Goal: Task Accomplishment & Management: Complete application form

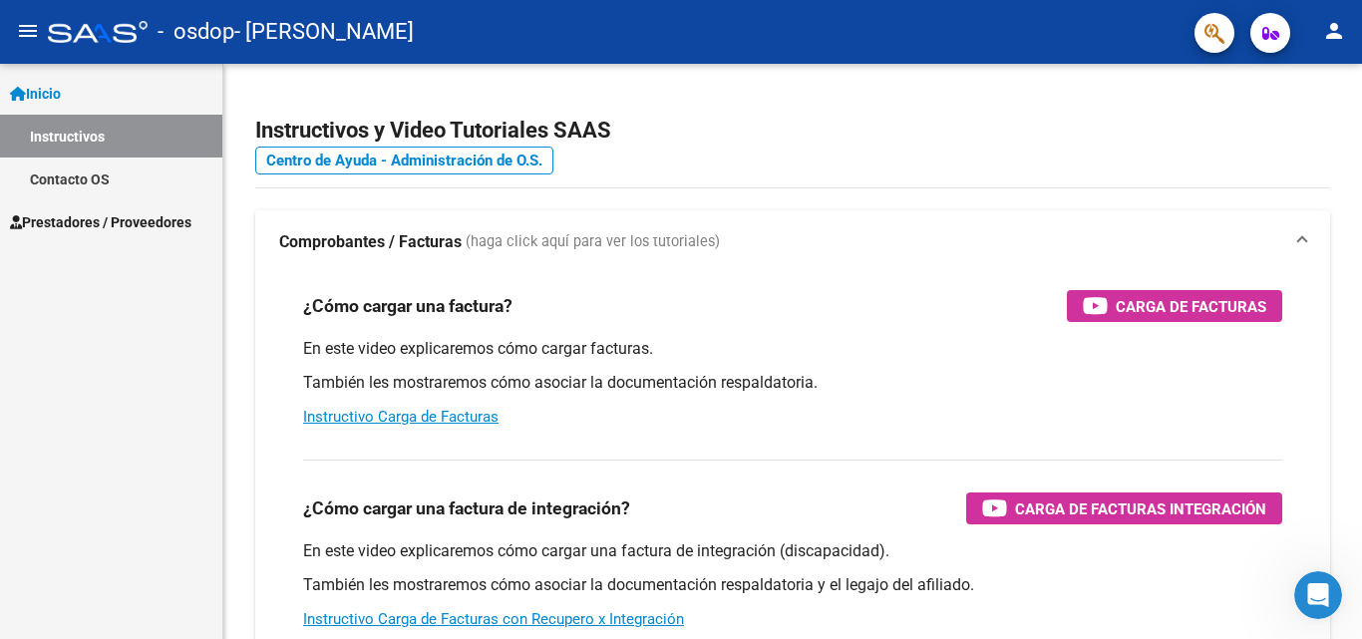
click at [96, 221] on span "Prestadores / Proveedores" at bounding box center [100, 222] width 181 height 22
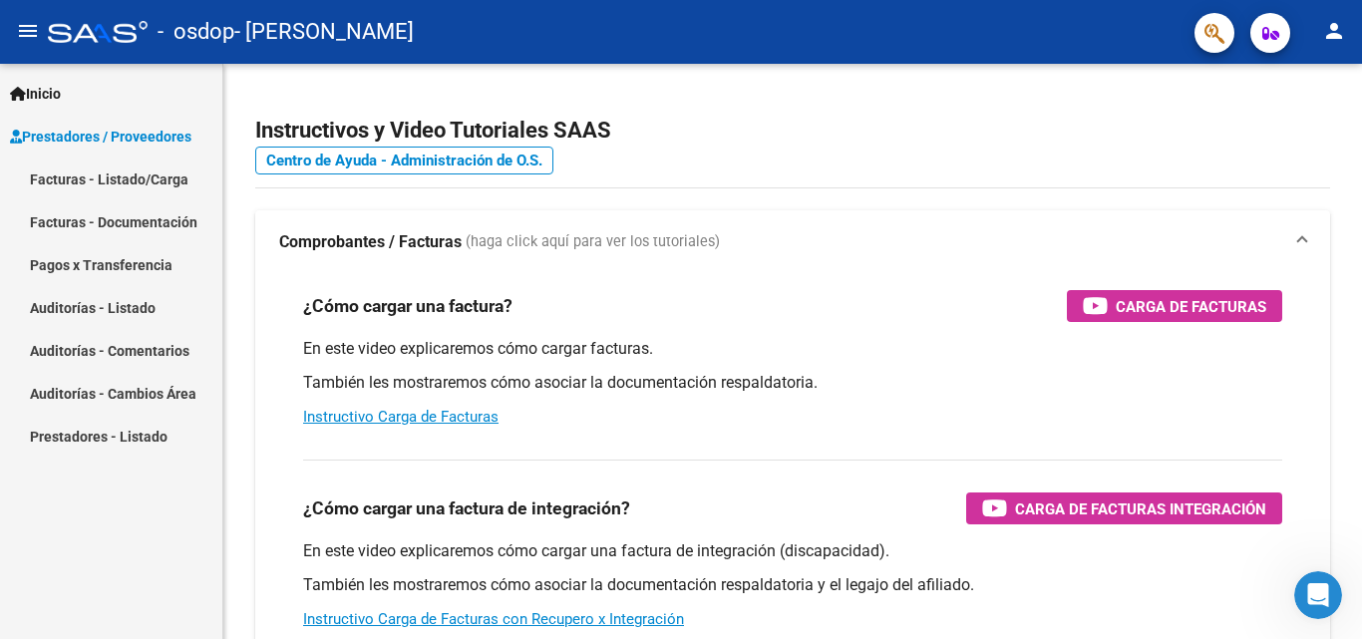
click at [63, 178] on link "Facturas - Listado/Carga" at bounding box center [111, 179] width 222 height 43
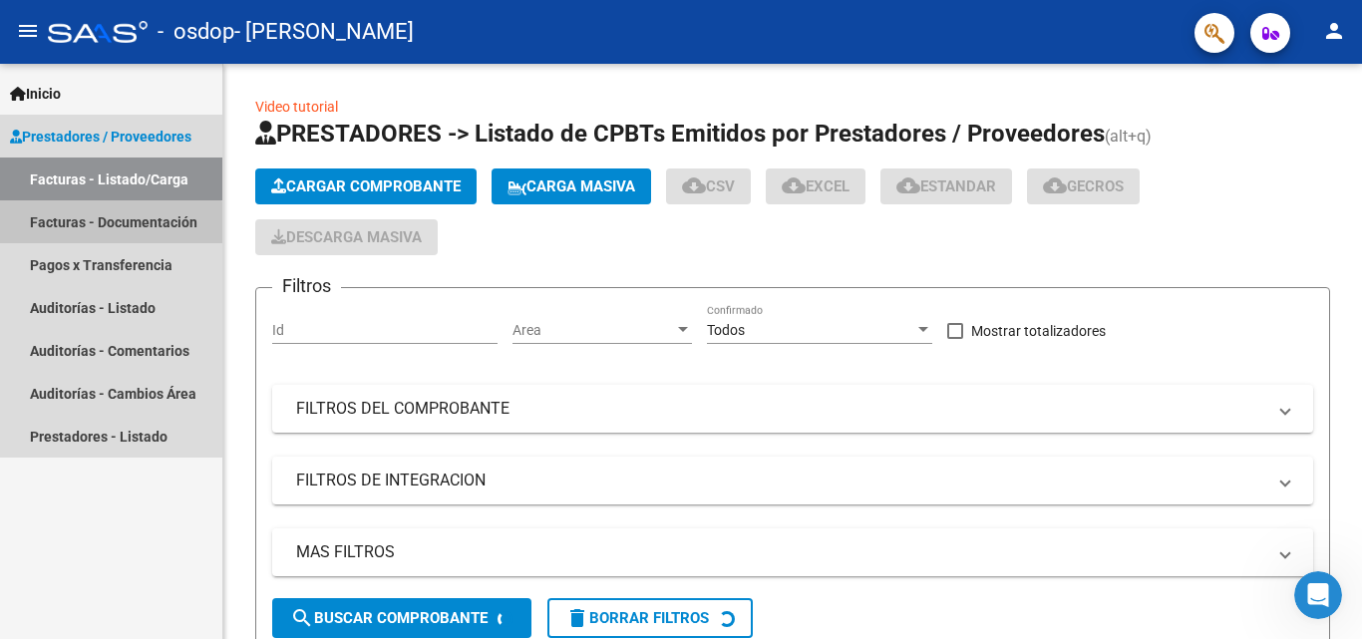
click at [105, 228] on link "Facturas - Documentación" at bounding box center [111, 221] width 222 height 43
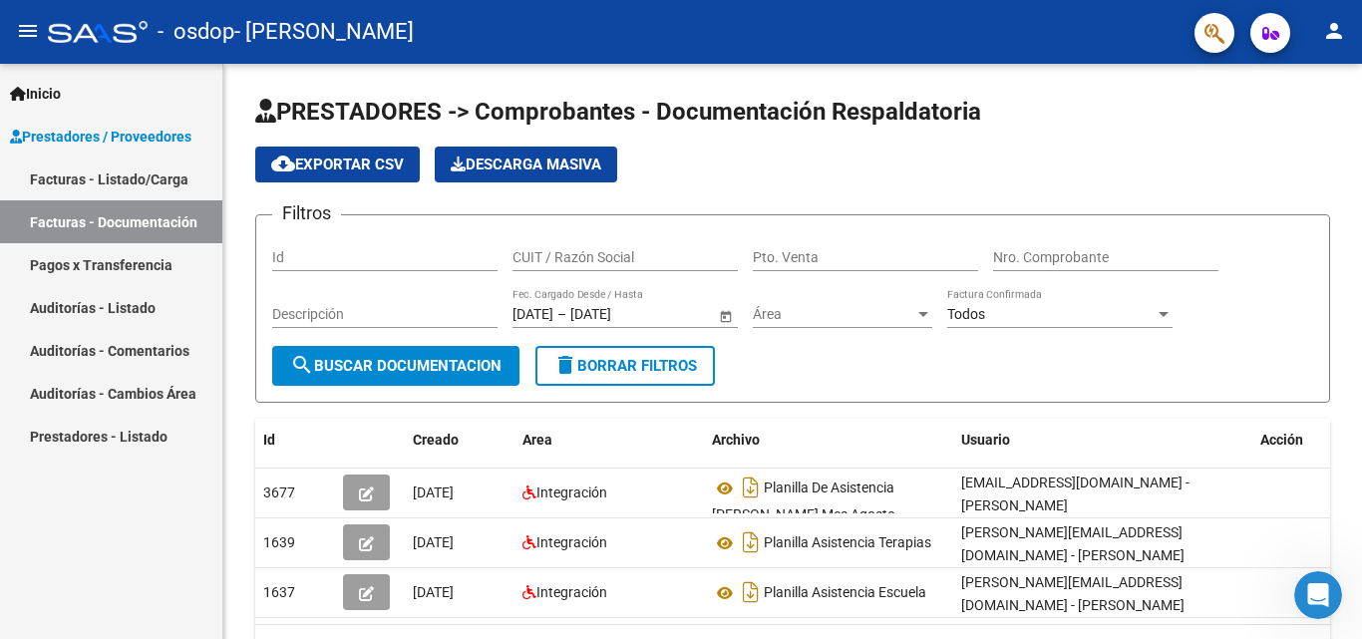
click at [95, 261] on link "Pagos x Transferencia" at bounding box center [111, 264] width 222 height 43
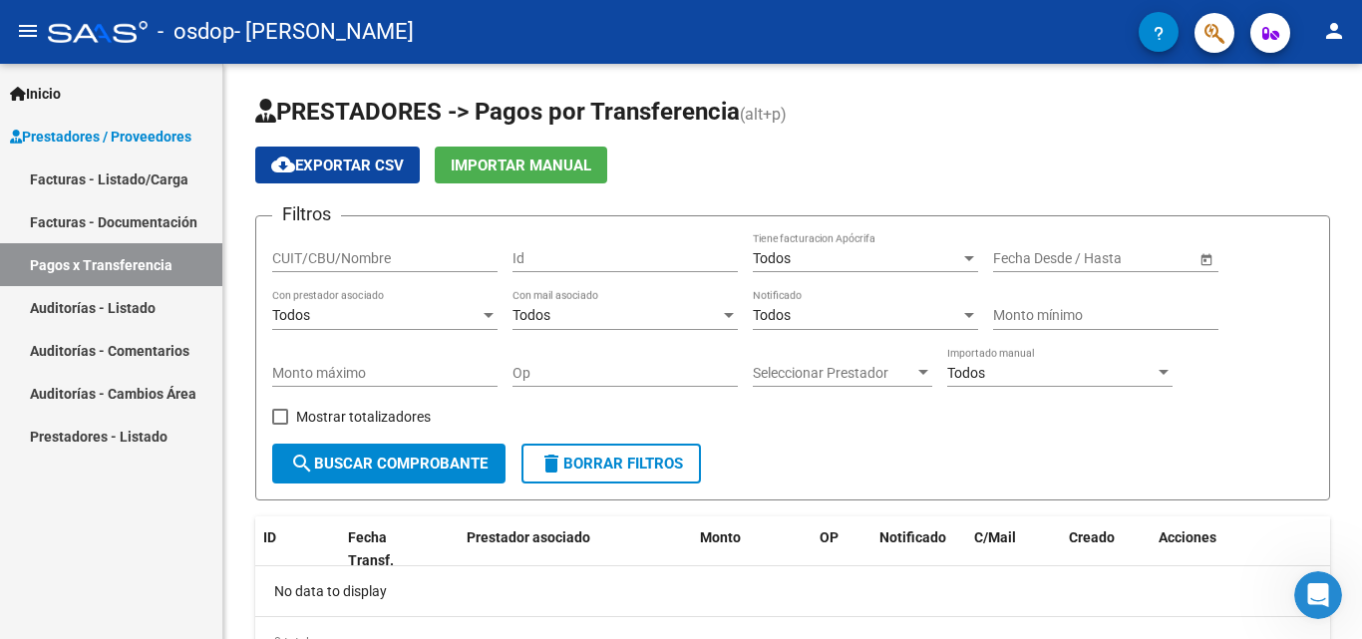
click at [138, 176] on link "Facturas - Listado/Carga" at bounding box center [111, 179] width 222 height 43
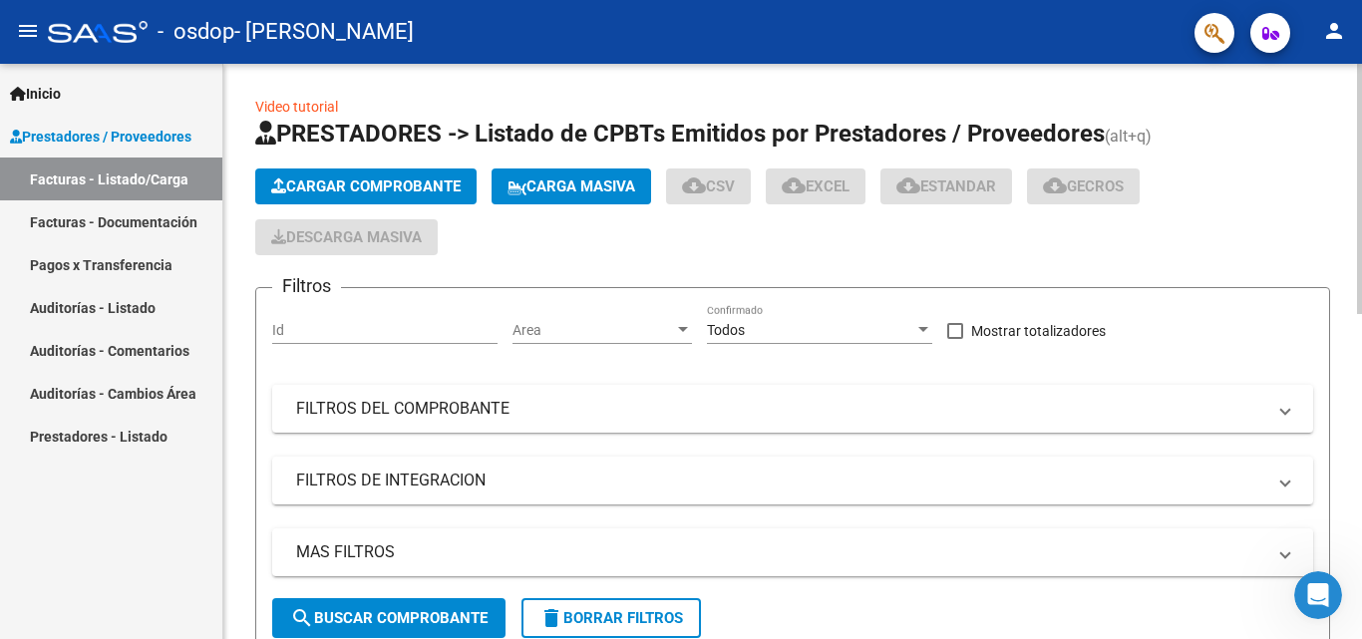
click at [418, 189] on span "Cargar Comprobante" at bounding box center [365, 186] width 189 height 18
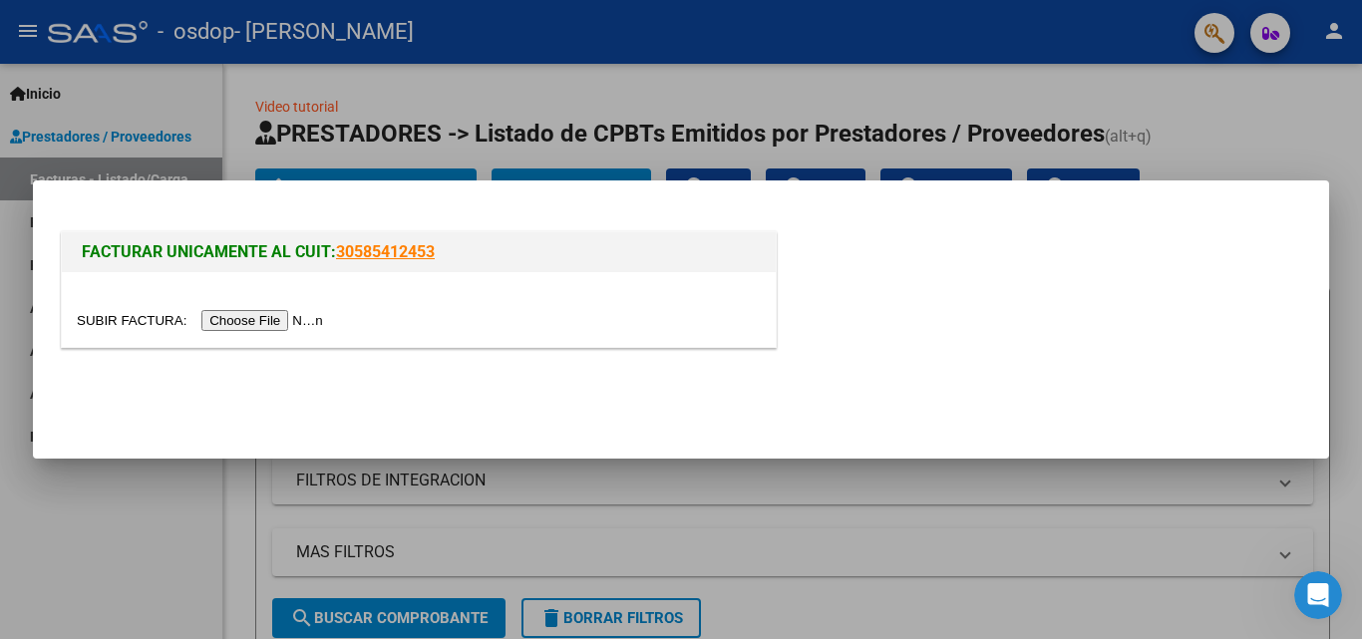
click at [226, 316] on input "file" at bounding box center [203, 320] width 252 height 21
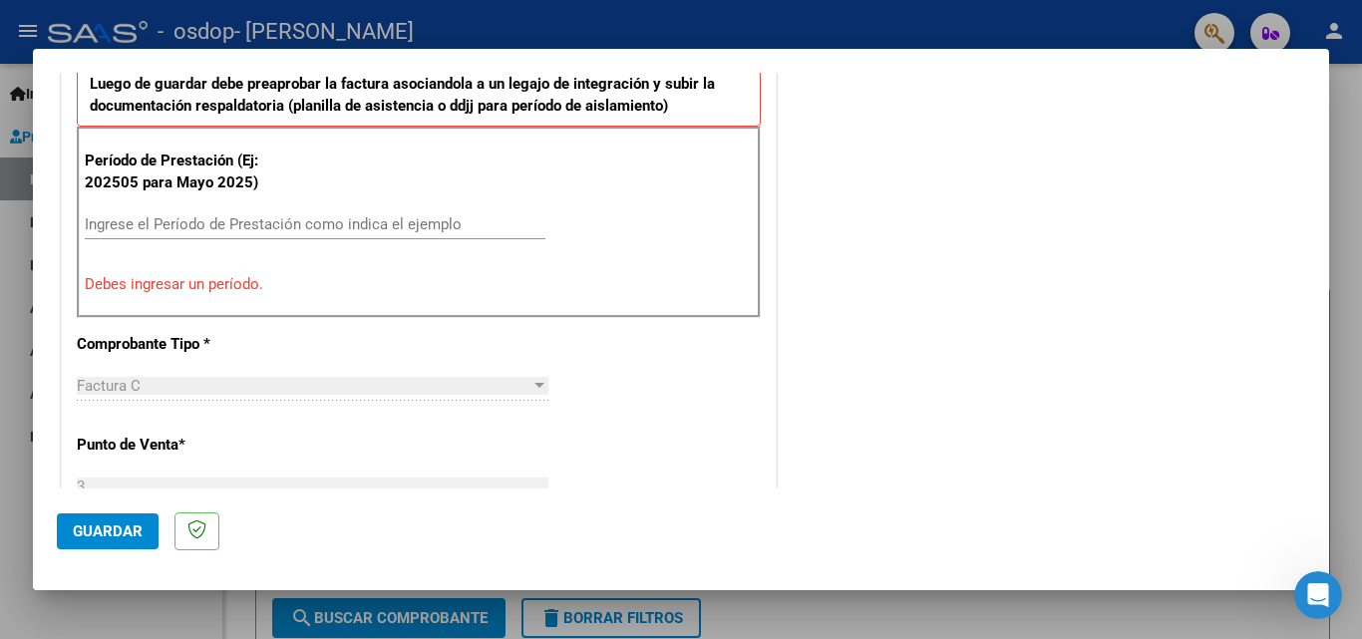
scroll to position [598, 0]
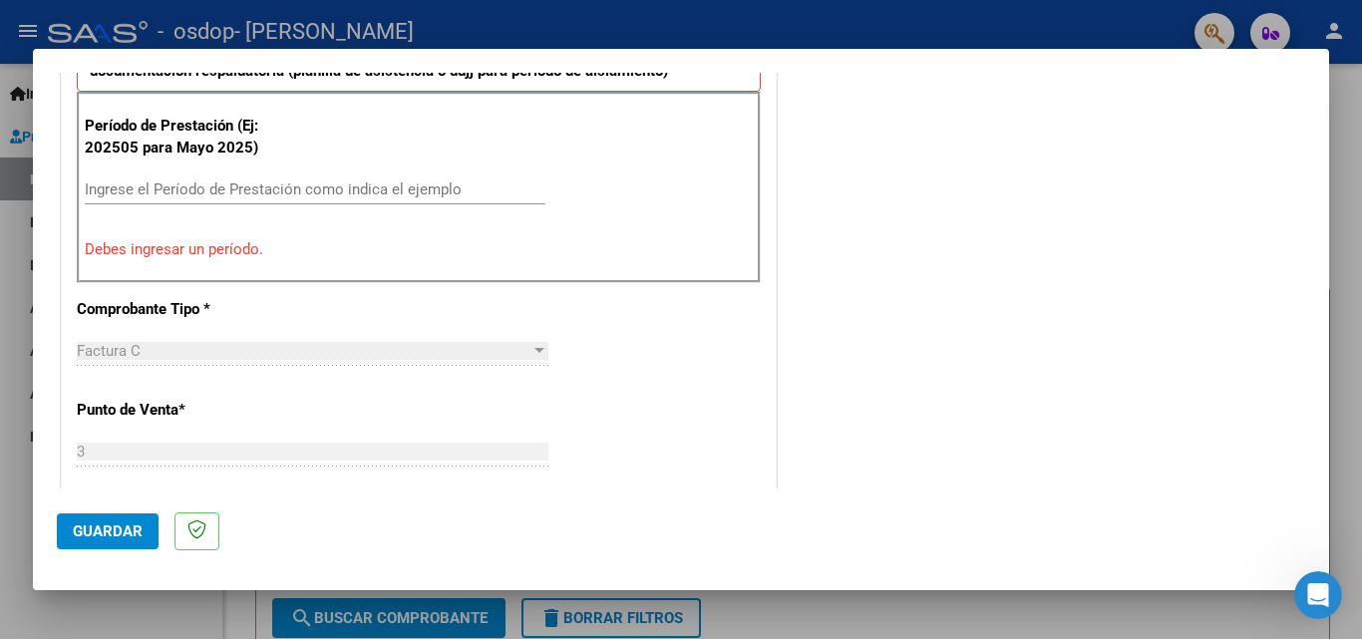
click at [199, 191] on input "Ingrese el Período de Prestación como indica el ejemplo" at bounding box center [315, 189] width 461 height 18
click at [269, 189] on input "Ingrese el Período de Prestación como indica el ejemplo" at bounding box center [315, 189] width 461 height 18
click at [269, 190] on input "Ingrese el Período de Prestación como indica el ejemplo" at bounding box center [315, 189] width 461 height 18
click at [270, 192] on input "Ingrese el Período de Prestación como indica el ejemplo" at bounding box center [315, 189] width 461 height 18
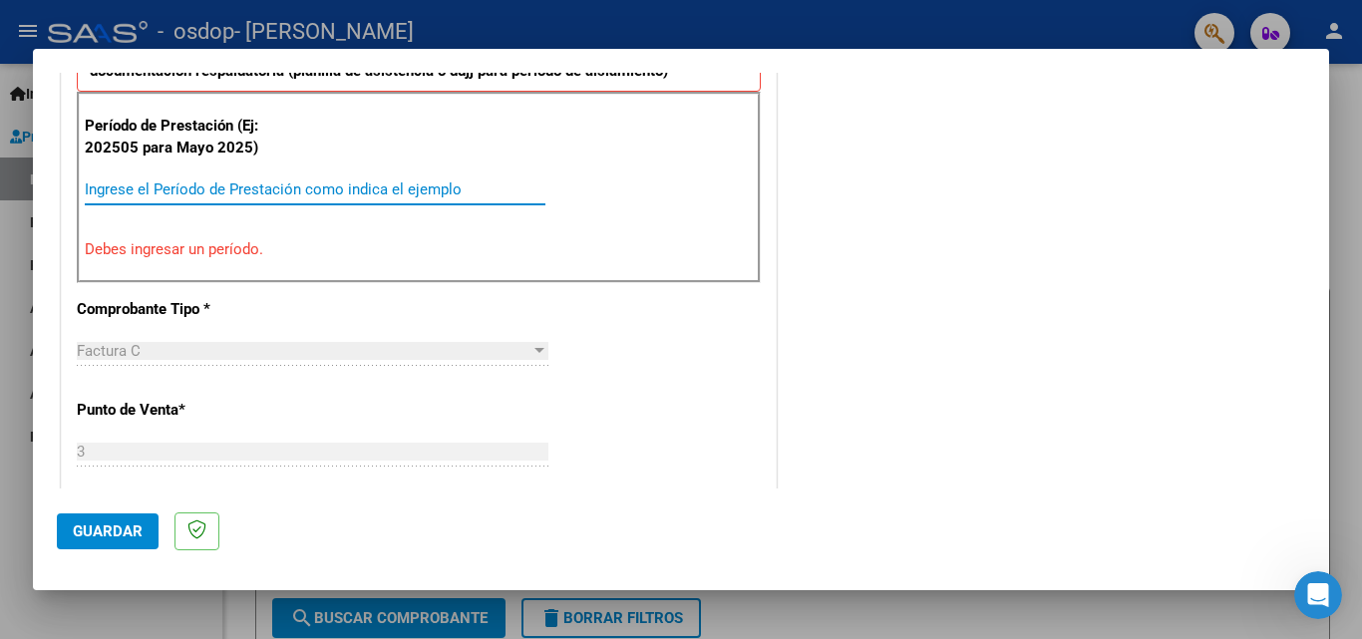
click at [270, 192] on input "Ingrese el Período de Prestación como indica el ejemplo" at bounding box center [315, 189] width 461 height 18
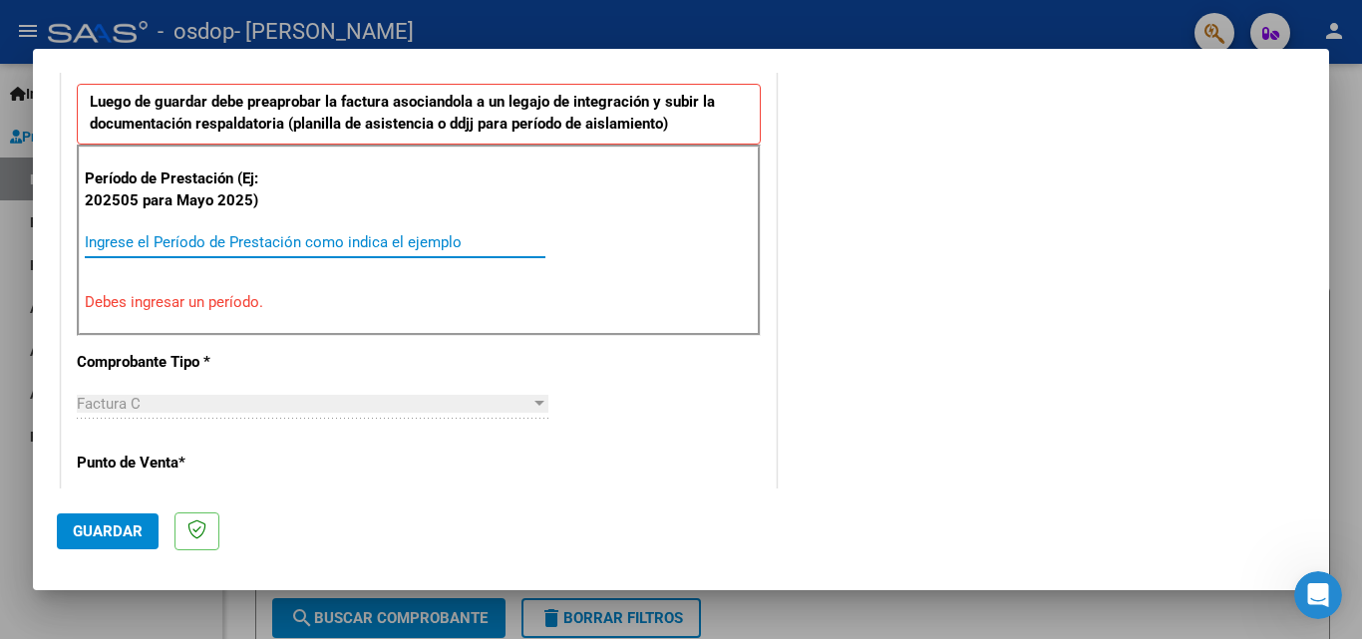
scroll to position [499, 0]
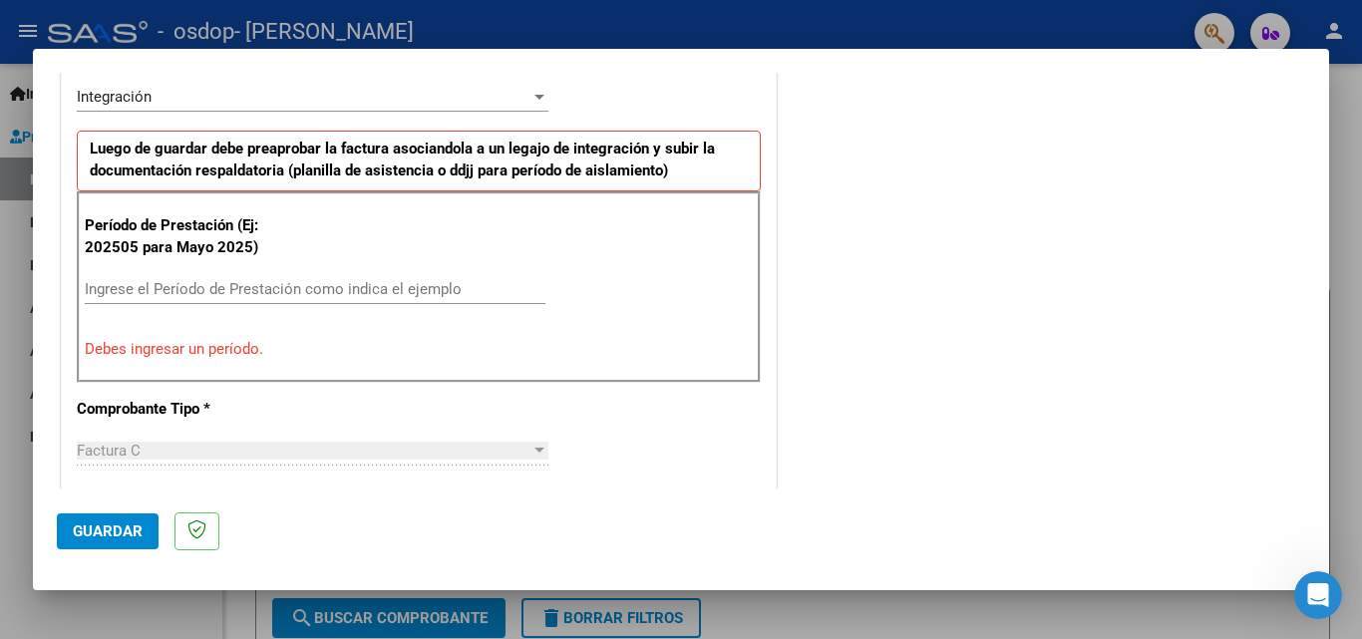
click at [181, 246] on p "Período de Prestación (Ej: 202505 para Mayo 2025)" at bounding box center [185, 236] width 200 height 45
click at [173, 172] on strong "Luego de guardar debe preaprobar la factura asociandola a un legajo de integrac…" at bounding box center [402, 160] width 625 height 41
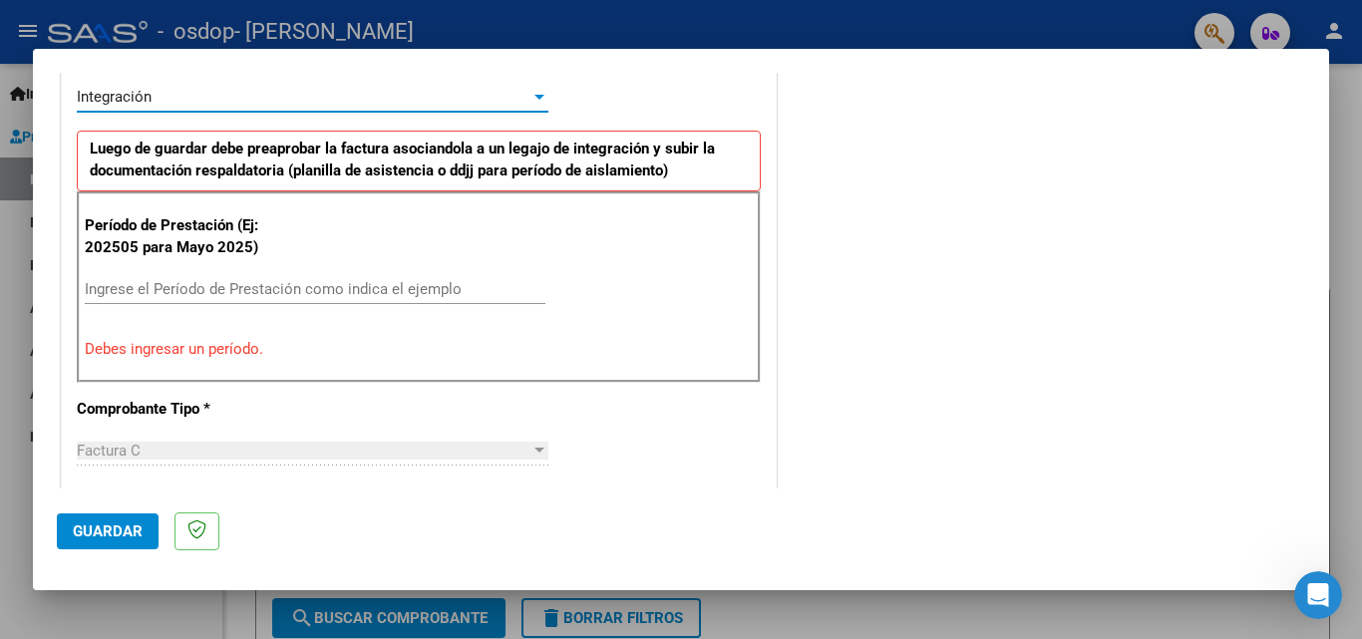
click at [163, 96] on div "Integración" at bounding box center [304, 97] width 454 height 18
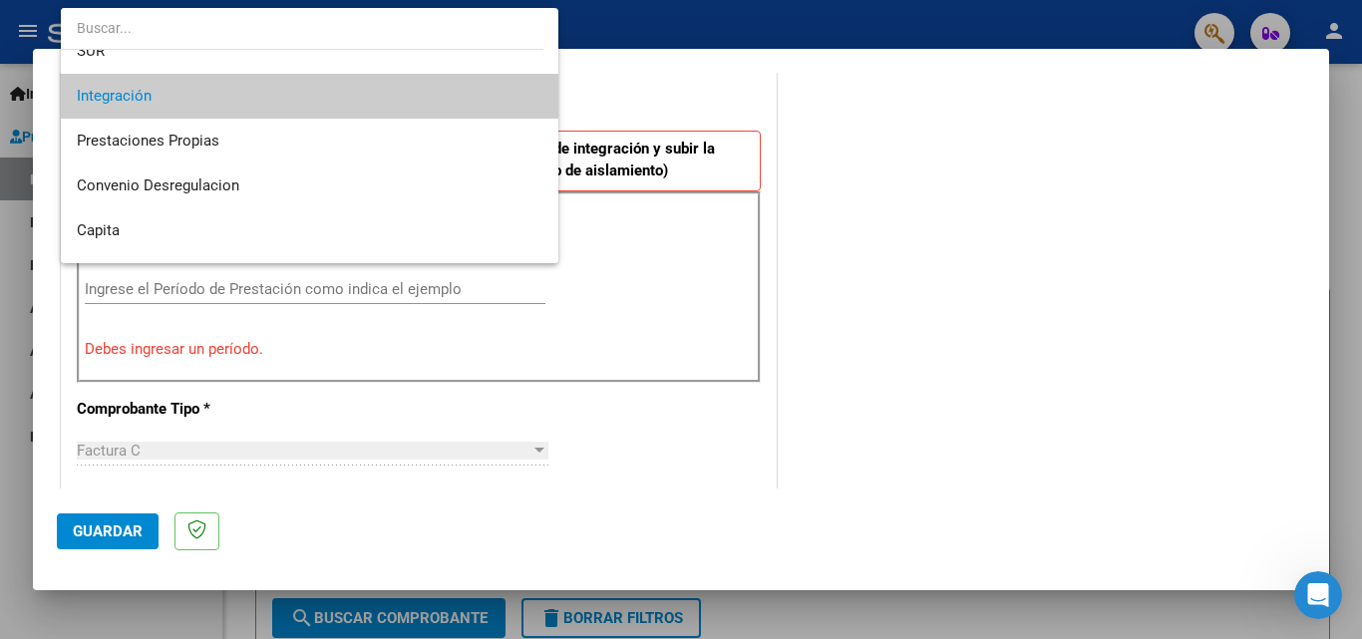
scroll to position [14, 0]
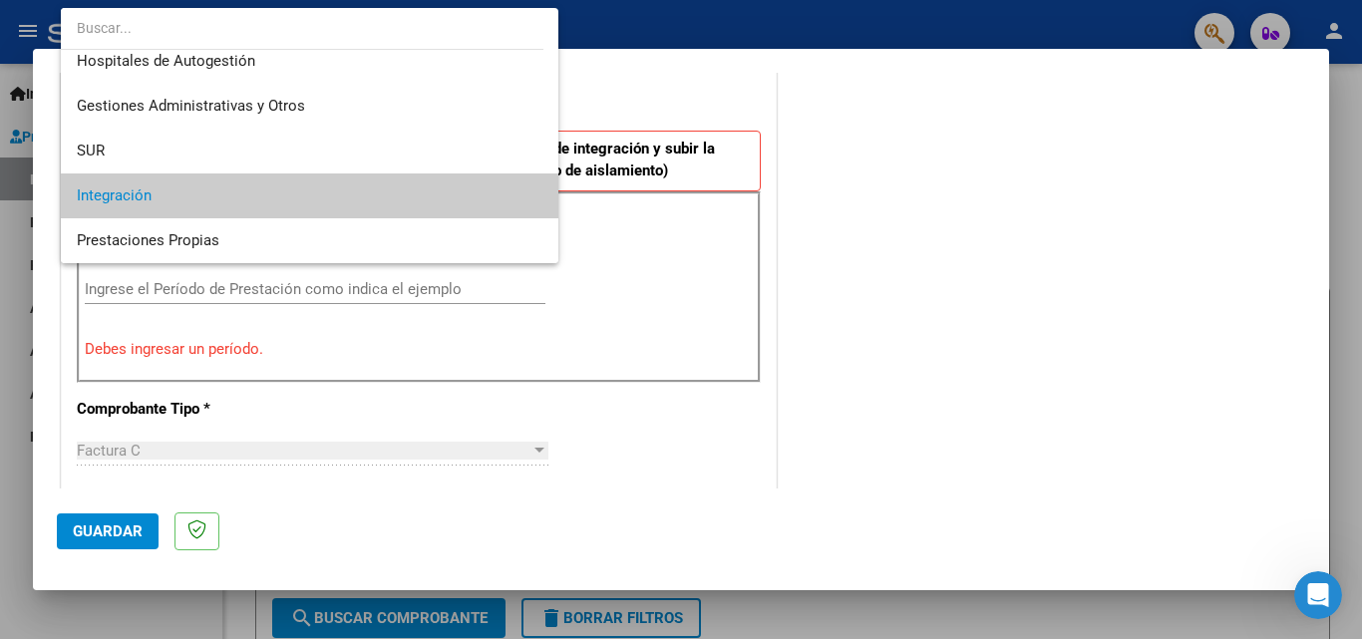
click at [251, 208] on span "Integración" at bounding box center [310, 195] width 466 height 45
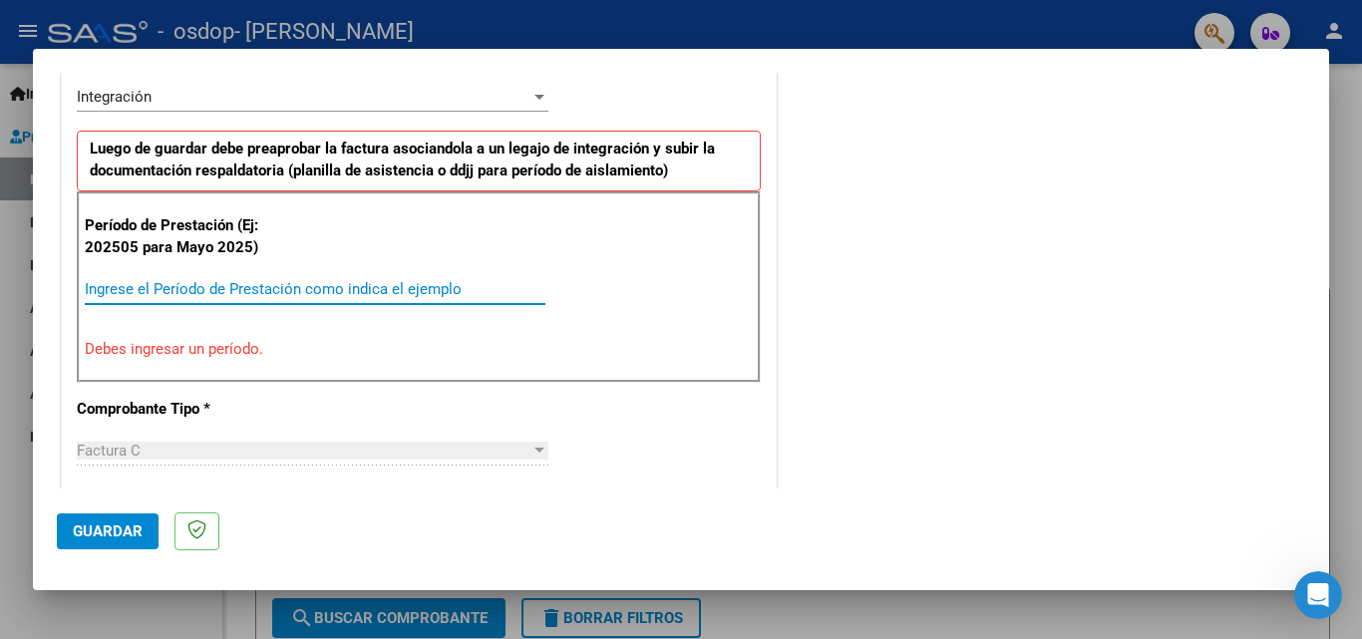
click at [269, 292] on input "Ingrese el Período de Prestación como indica el ejemplo" at bounding box center [315, 289] width 461 height 18
click at [325, 277] on div "Ingrese el Período de Prestación como indica el ejemplo" at bounding box center [315, 289] width 461 height 30
drag, startPoint x: 320, startPoint y: 248, endPoint x: 215, endPoint y: 248, distance: 104.7
click at [313, 248] on div "Período de Prestación (Ej: 202505 para [DATE]) Ingrese el Período de Prestación…" at bounding box center [419, 286] width 684 height 191
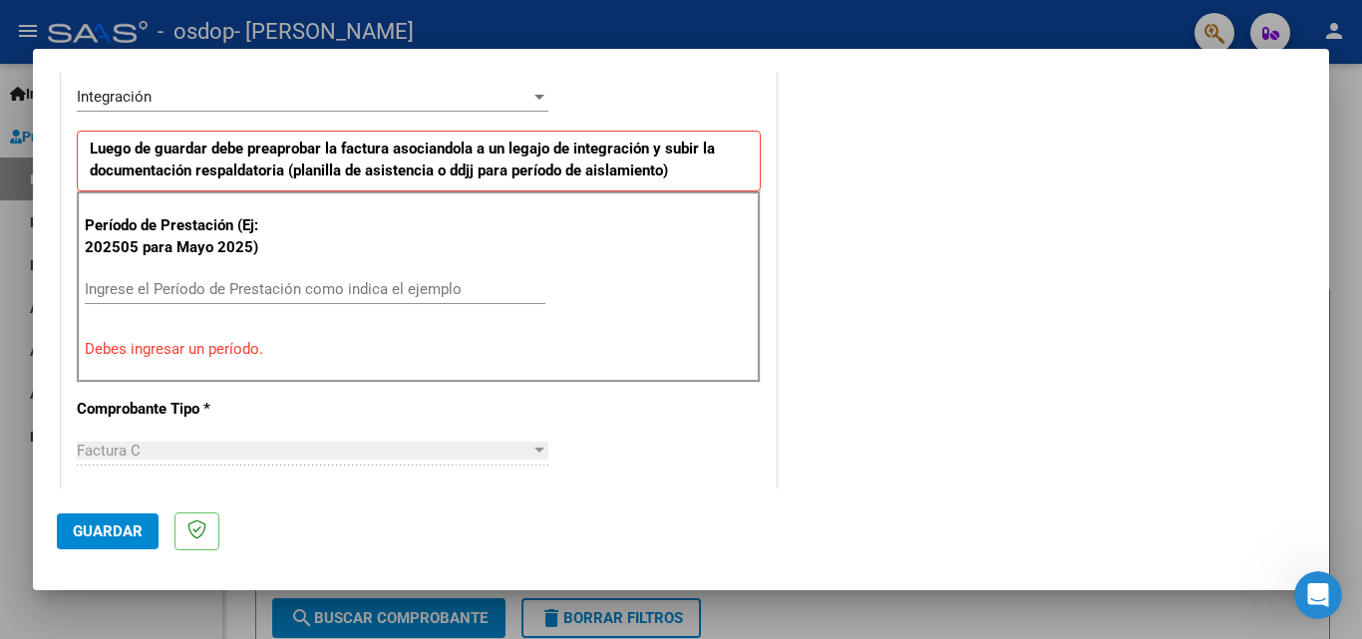
click at [153, 226] on p "Período de Prestación (Ej: 202505 para Mayo 2025)" at bounding box center [185, 236] width 200 height 45
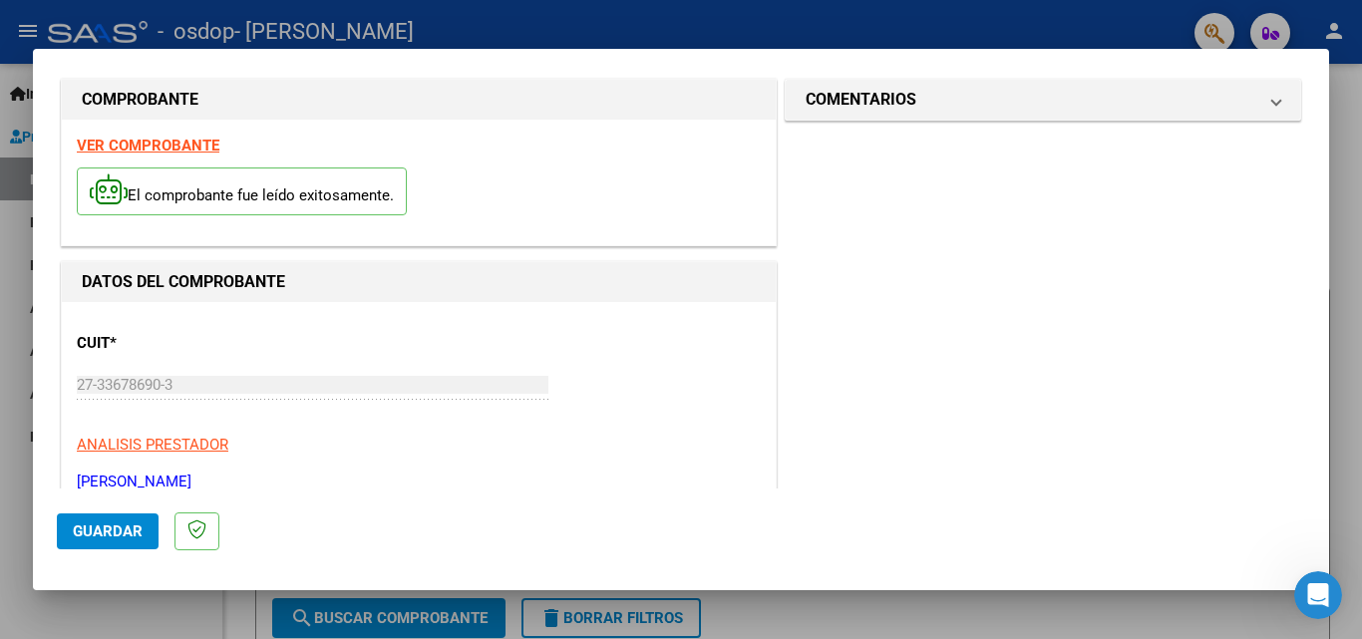
scroll to position [0, 0]
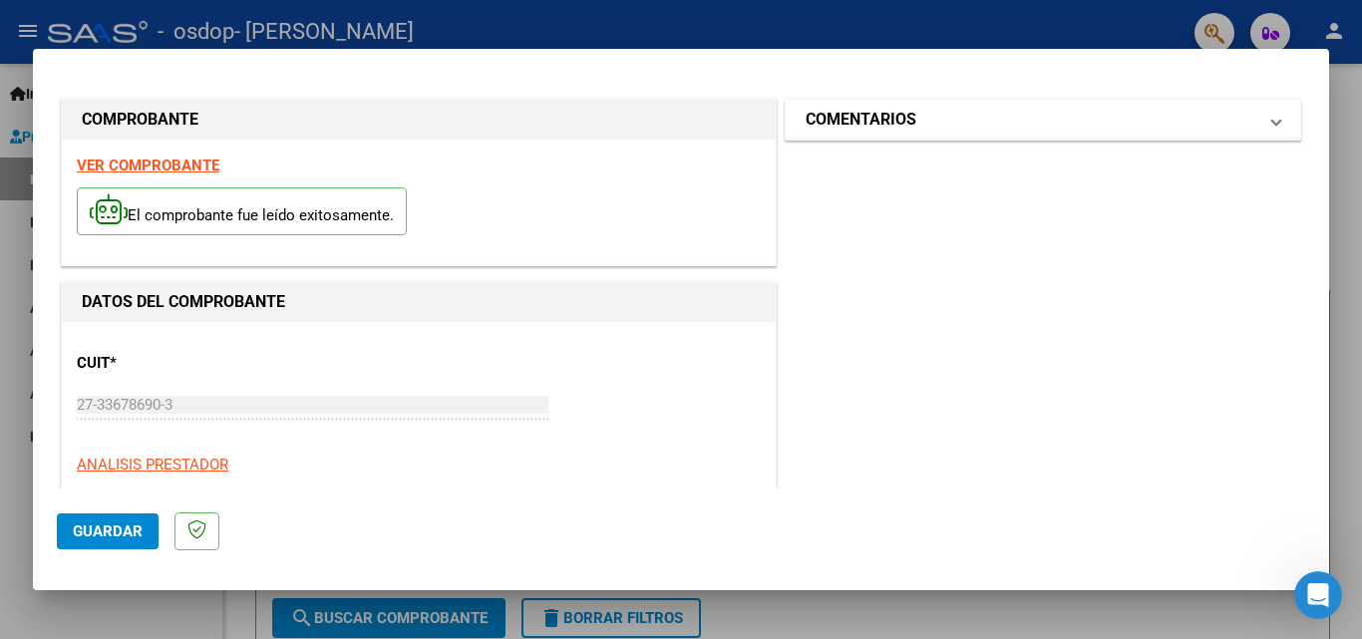
click at [869, 115] on h1 "COMENTARIOS" at bounding box center [861, 120] width 111 height 24
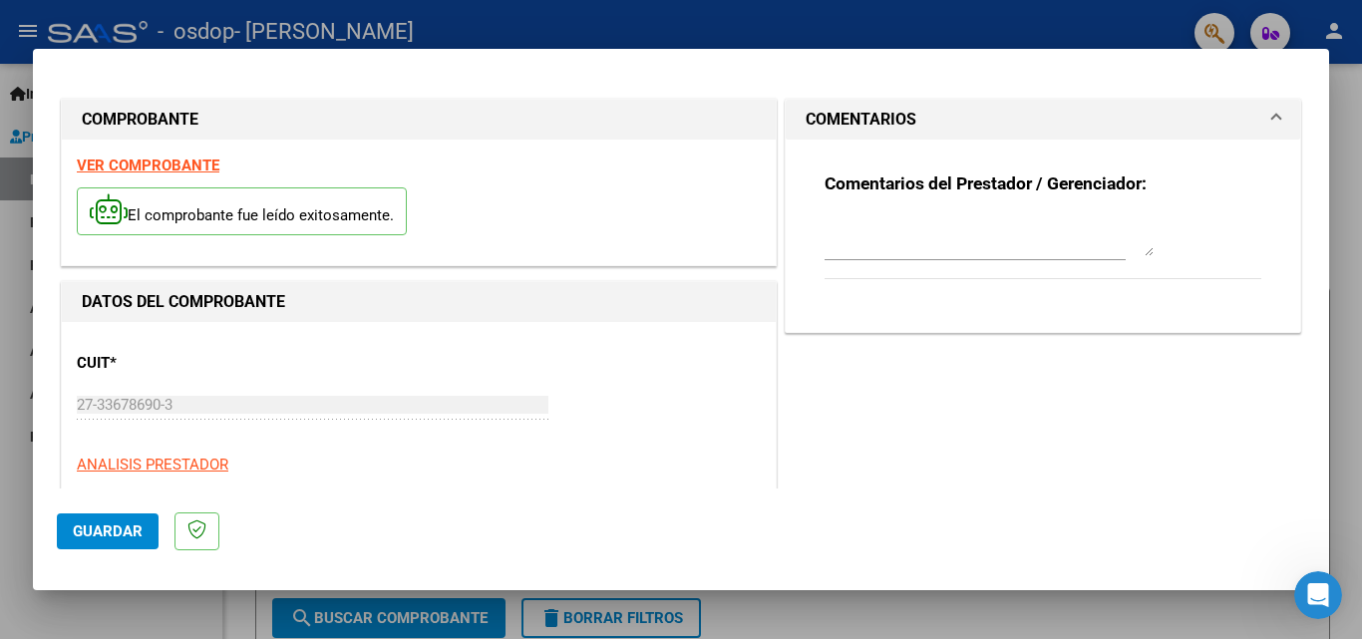
click at [859, 123] on h1 "COMENTARIOS" at bounding box center [861, 120] width 111 height 24
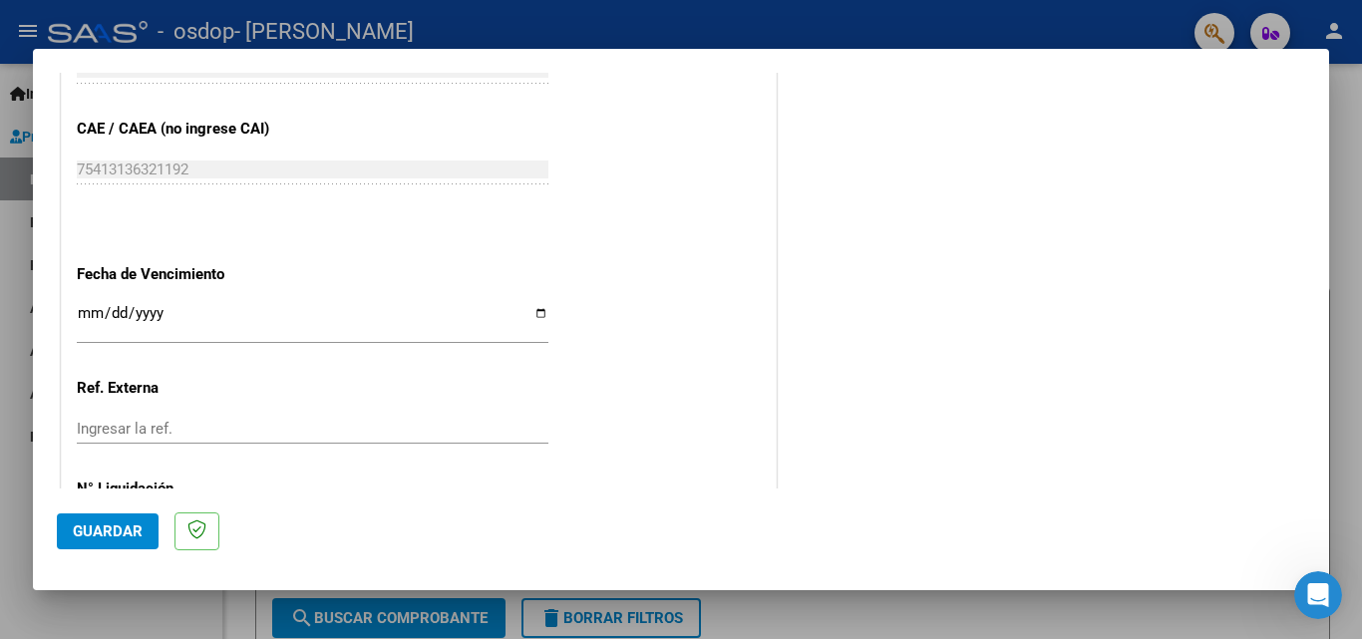
scroll to position [1391, 0]
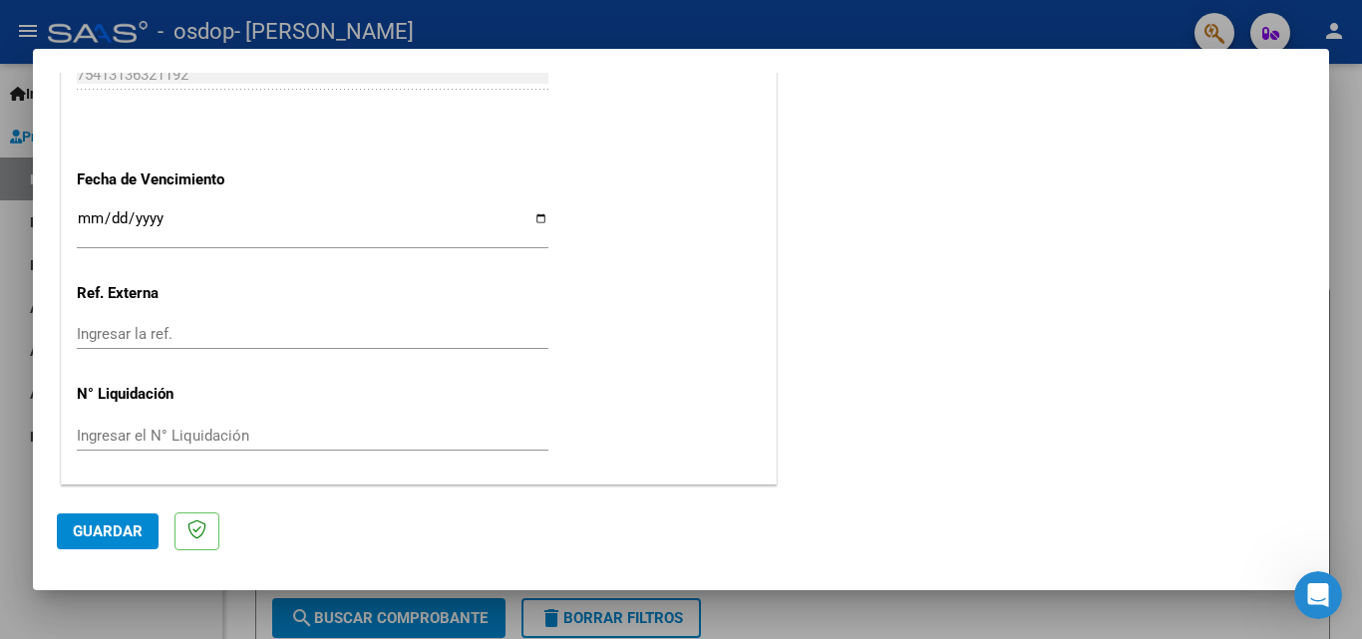
click at [202, 216] on input "Ingresar la fecha" at bounding box center [313, 226] width 472 height 32
click at [144, 215] on input "Ingresar la fecha" at bounding box center [313, 226] width 472 height 32
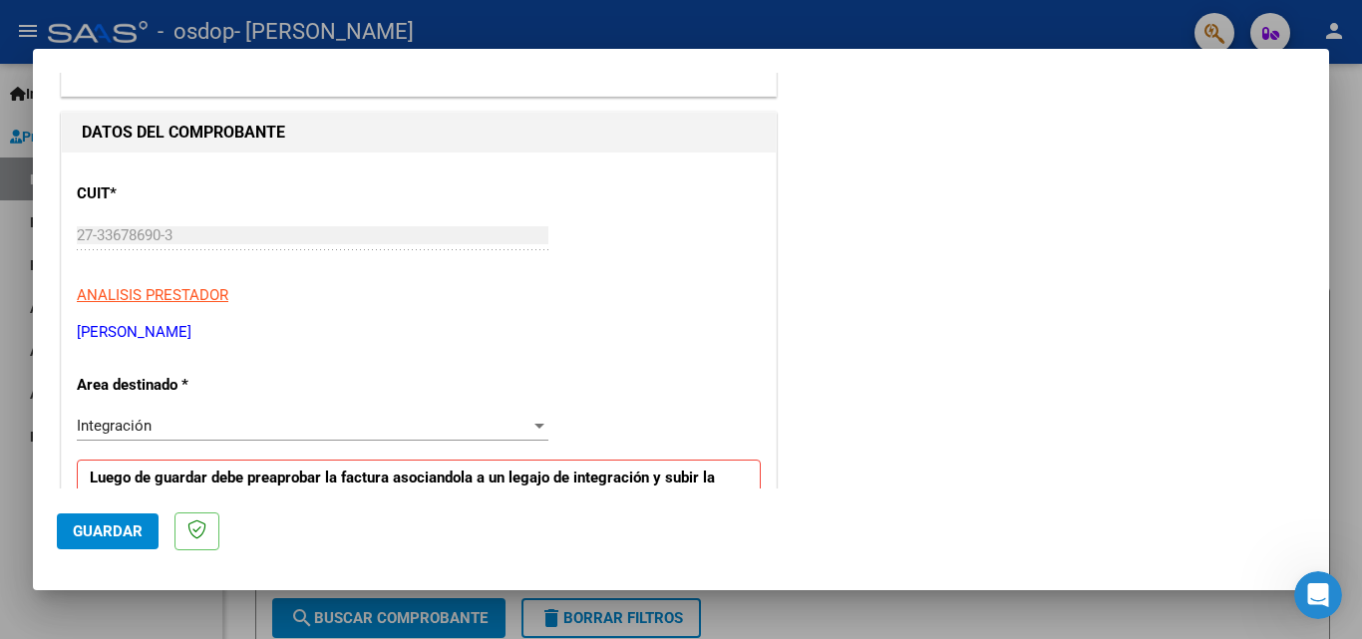
scroll to position [199, 0]
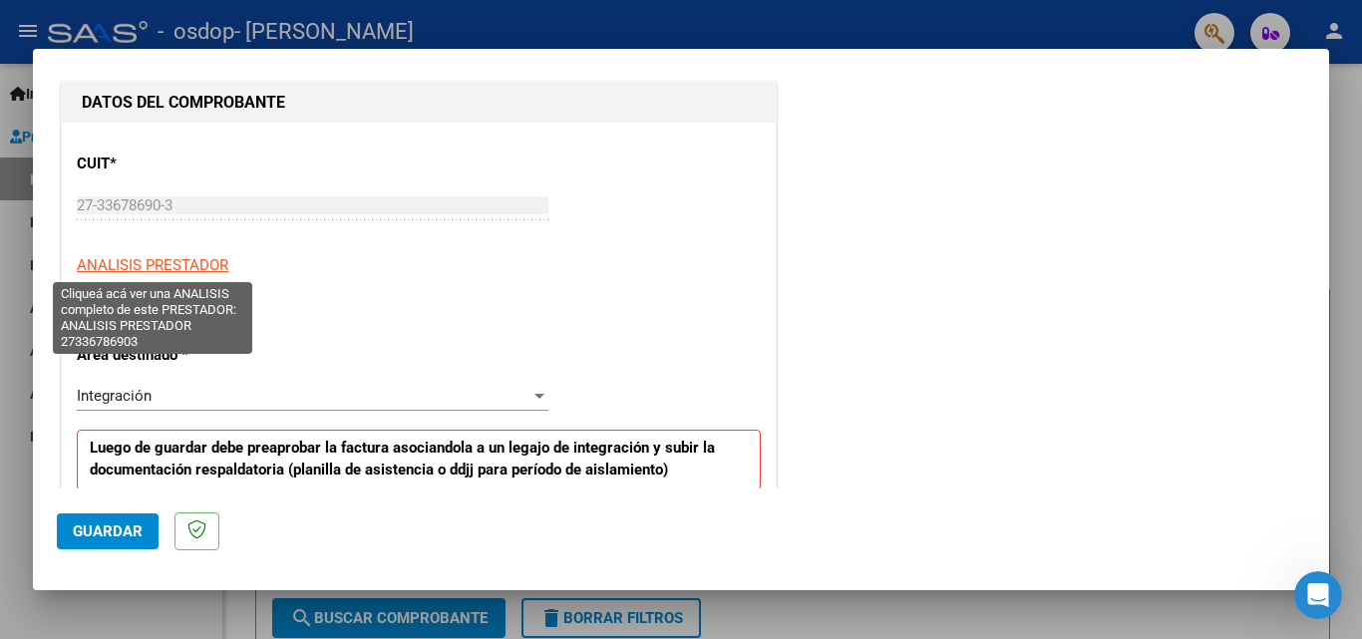
click at [209, 262] on span "ANALISIS PRESTADOR" at bounding box center [153, 265] width 152 height 18
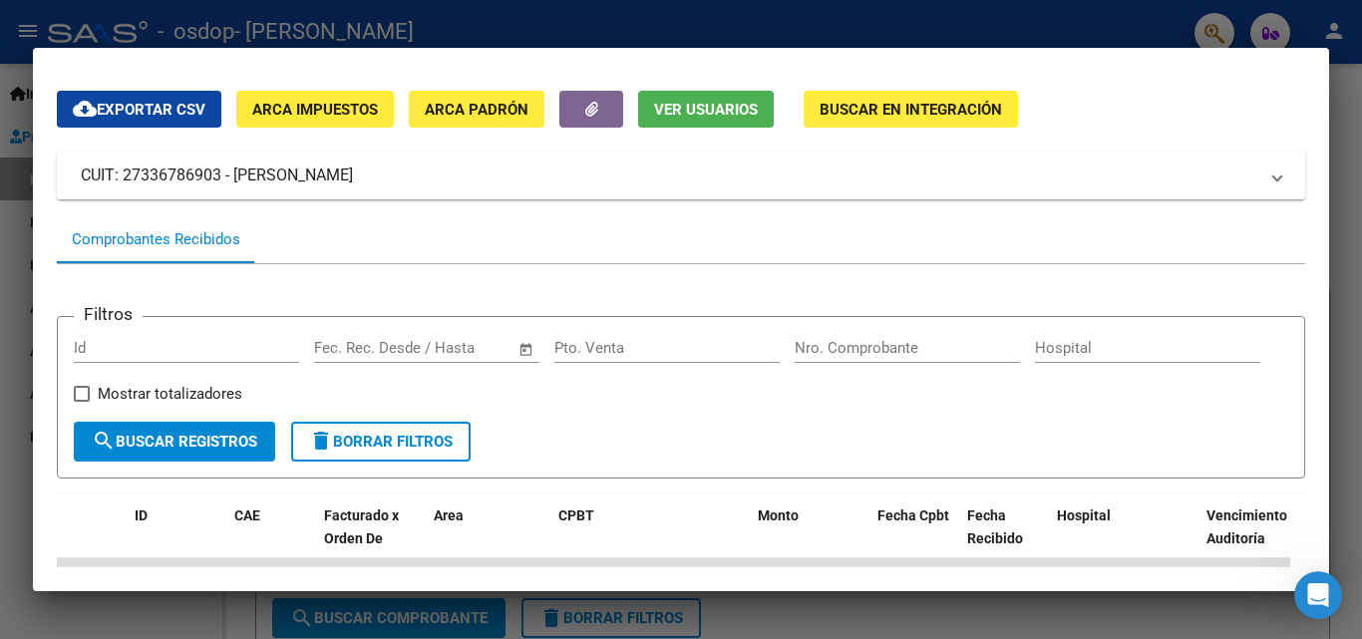
scroll to position [0, 0]
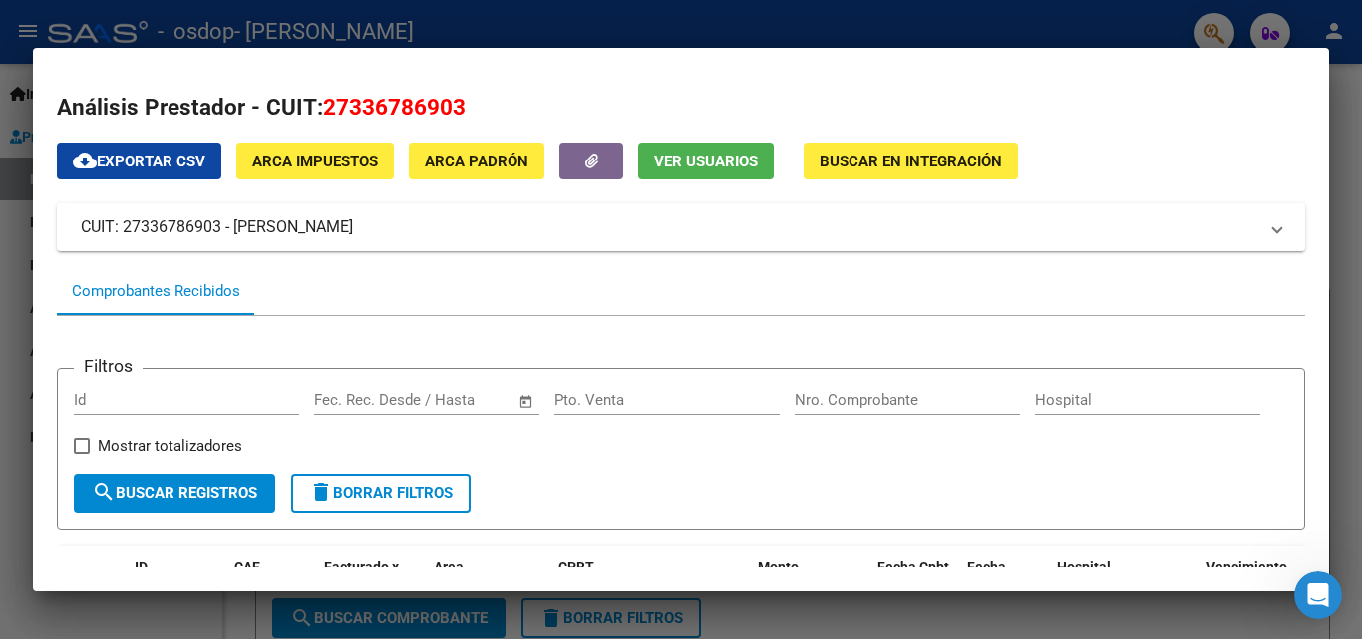
click at [1345, 116] on div at bounding box center [681, 319] width 1362 height 639
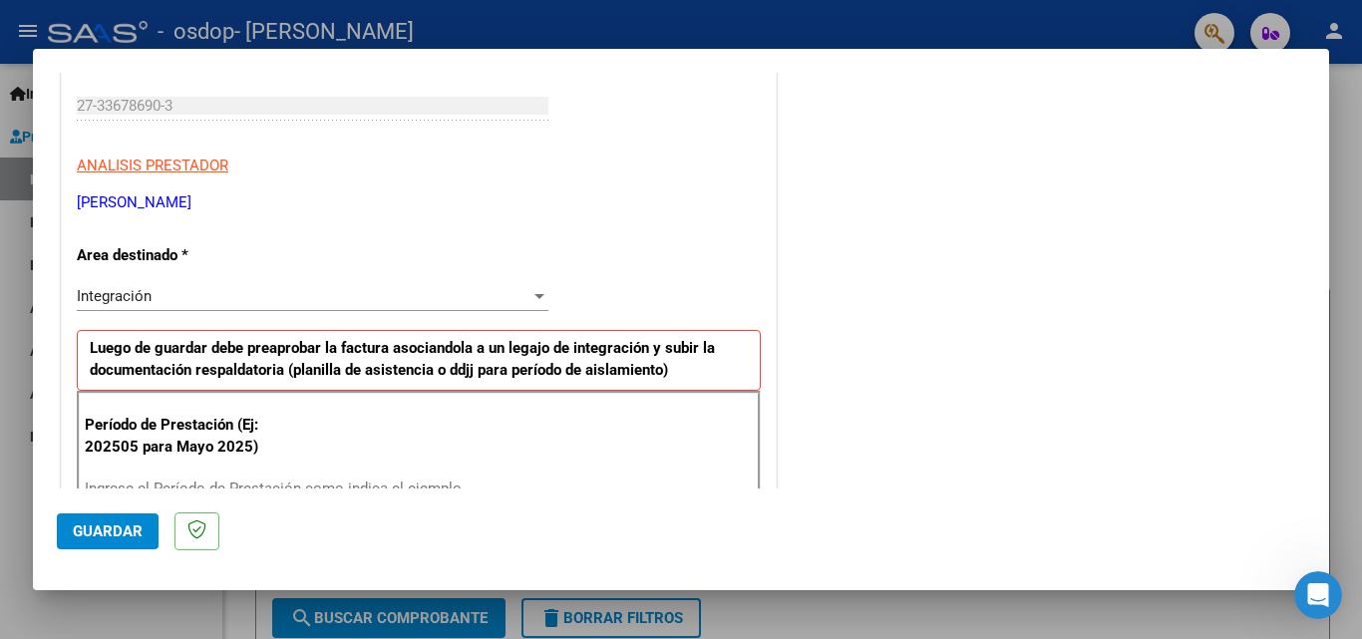
scroll to position [399, 0]
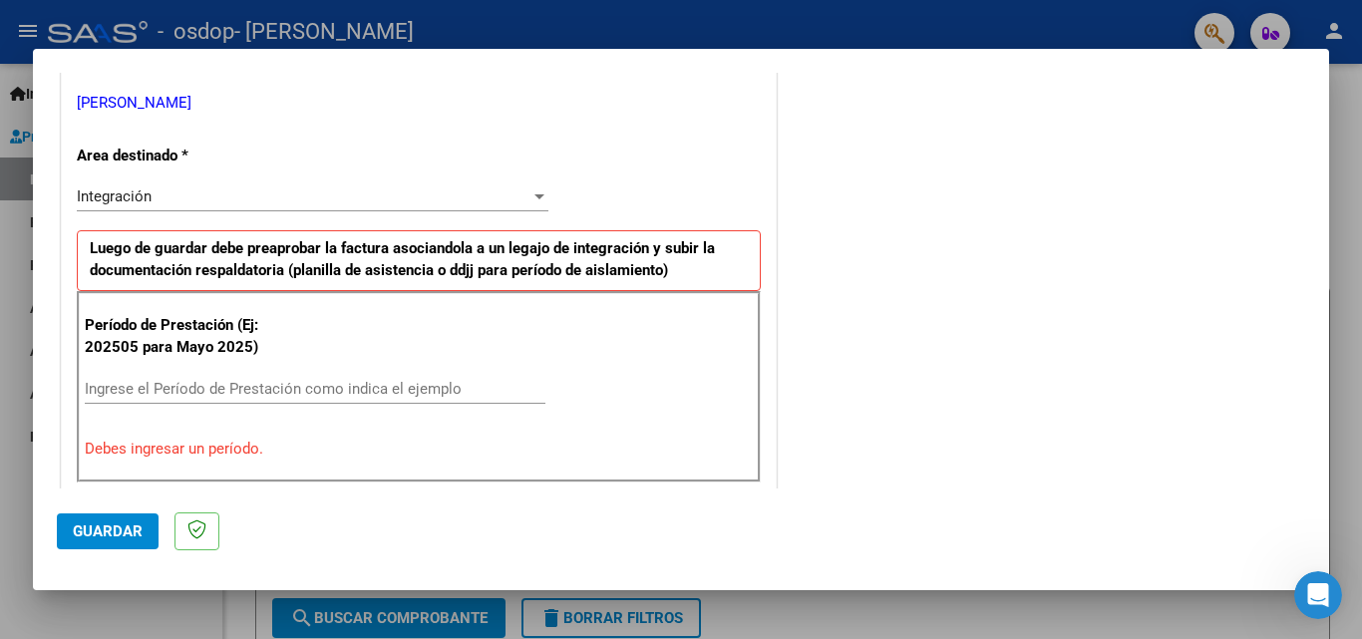
click at [266, 387] on input "Ingrese el Período de Prestación como indica el ejemplo" at bounding box center [315, 389] width 461 height 18
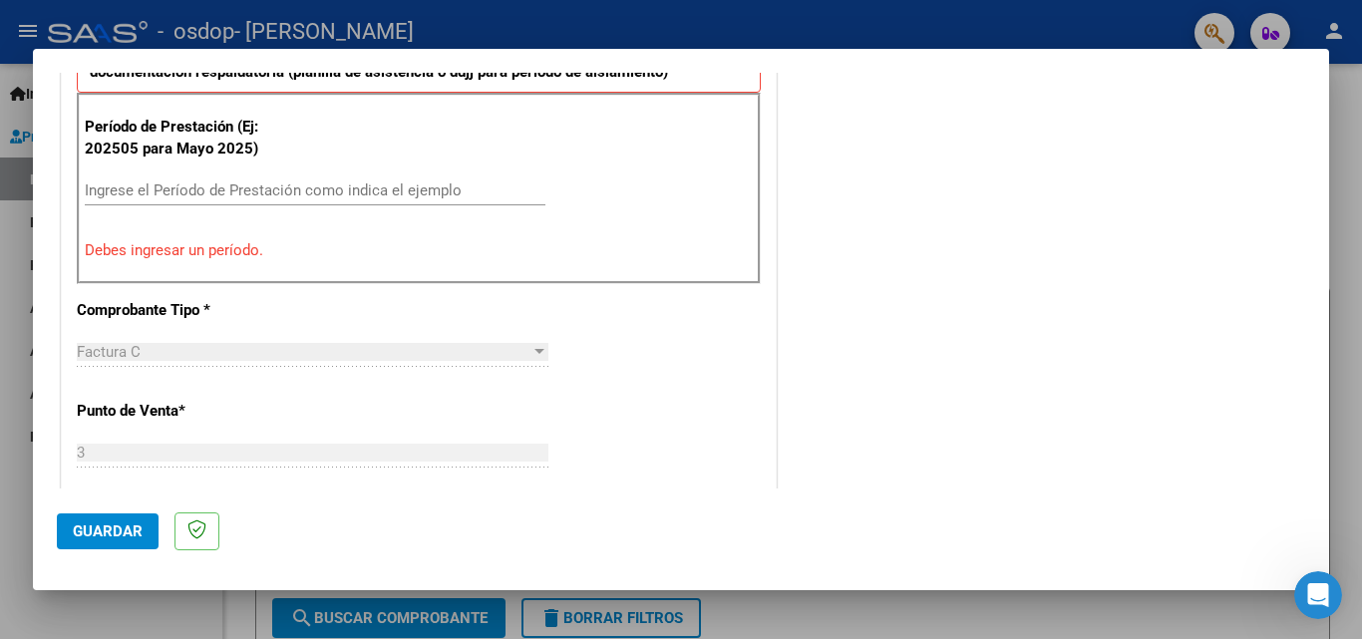
scroll to position [598, 0]
click at [228, 193] on input "Ingrese el Período de Prestación como indica el ejemplo" at bounding box center [315, 189] width 461 height 18
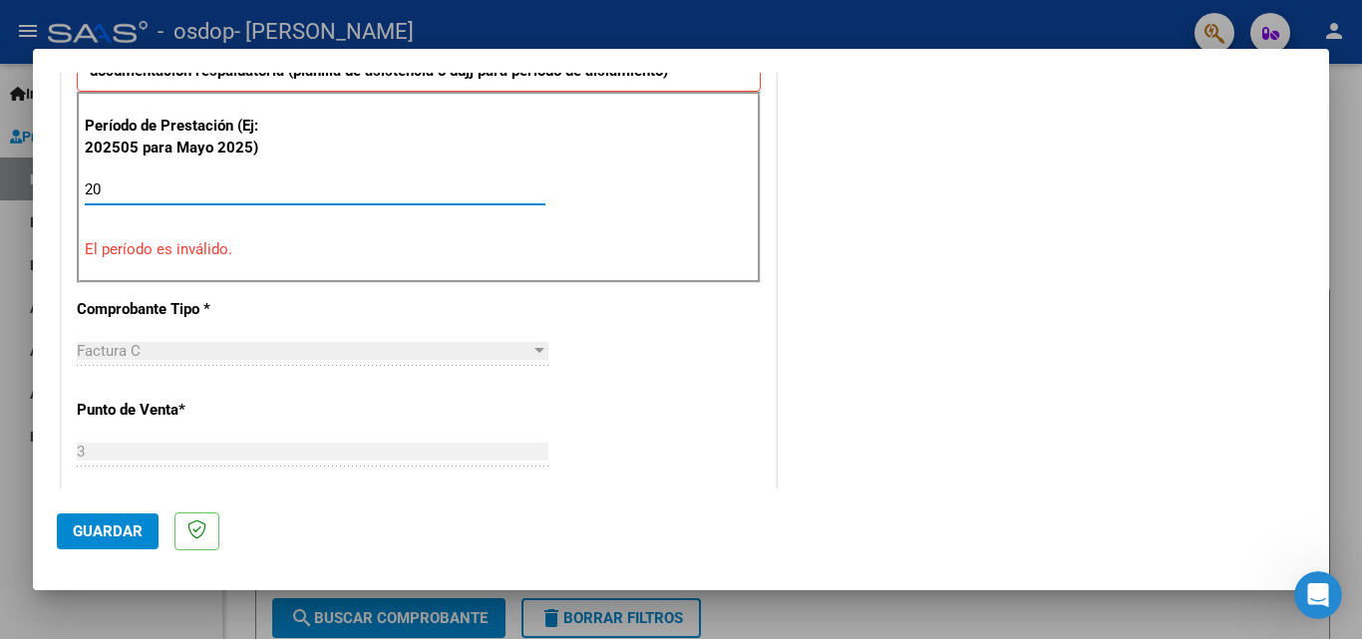
type input "2"
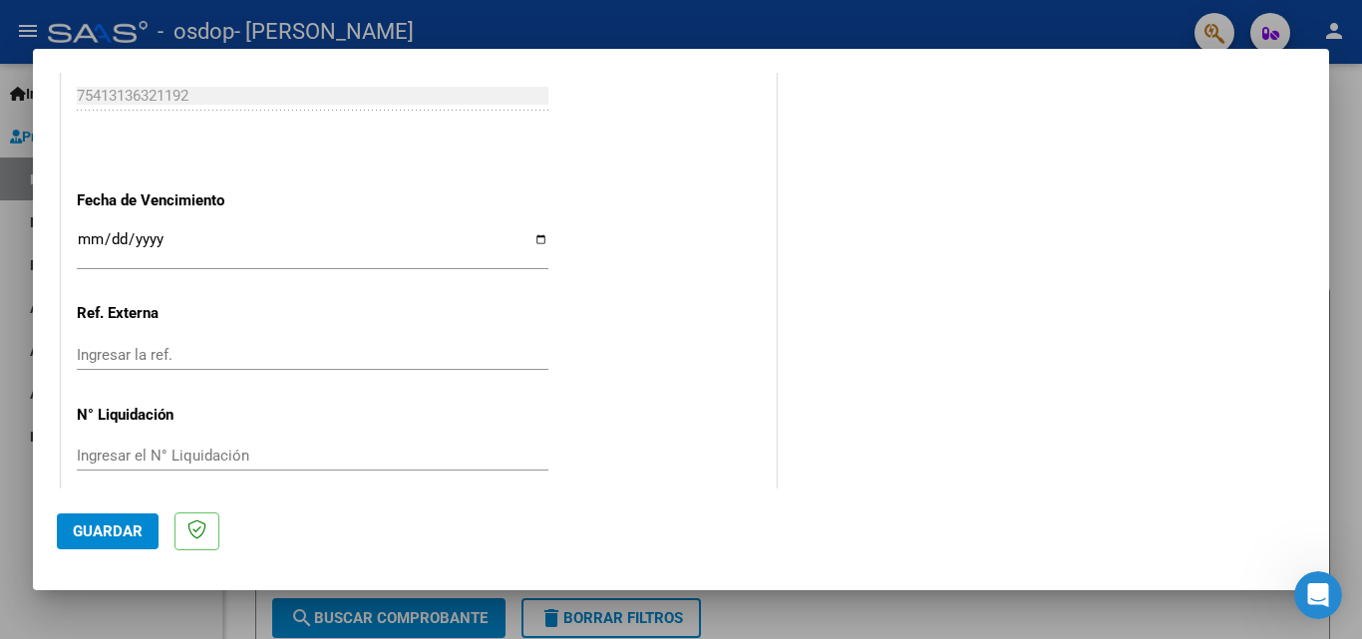
scroll to position [1339, 0]
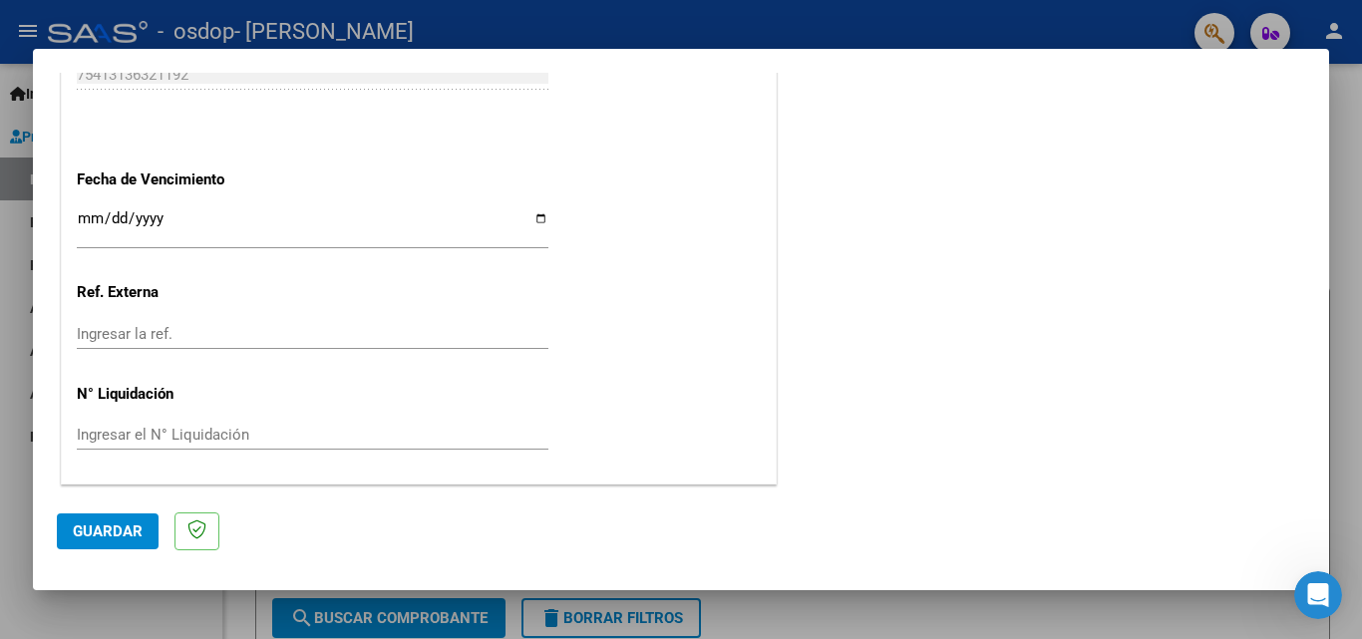
type input "202509"
click at [536, 213] on input "Ingresar la fecha" at bounding box center [313, 226] width 472 height 32
click at [379, 211] on input "Ingresar la fecha" at bounding box center [313, 226] width 472 height 32
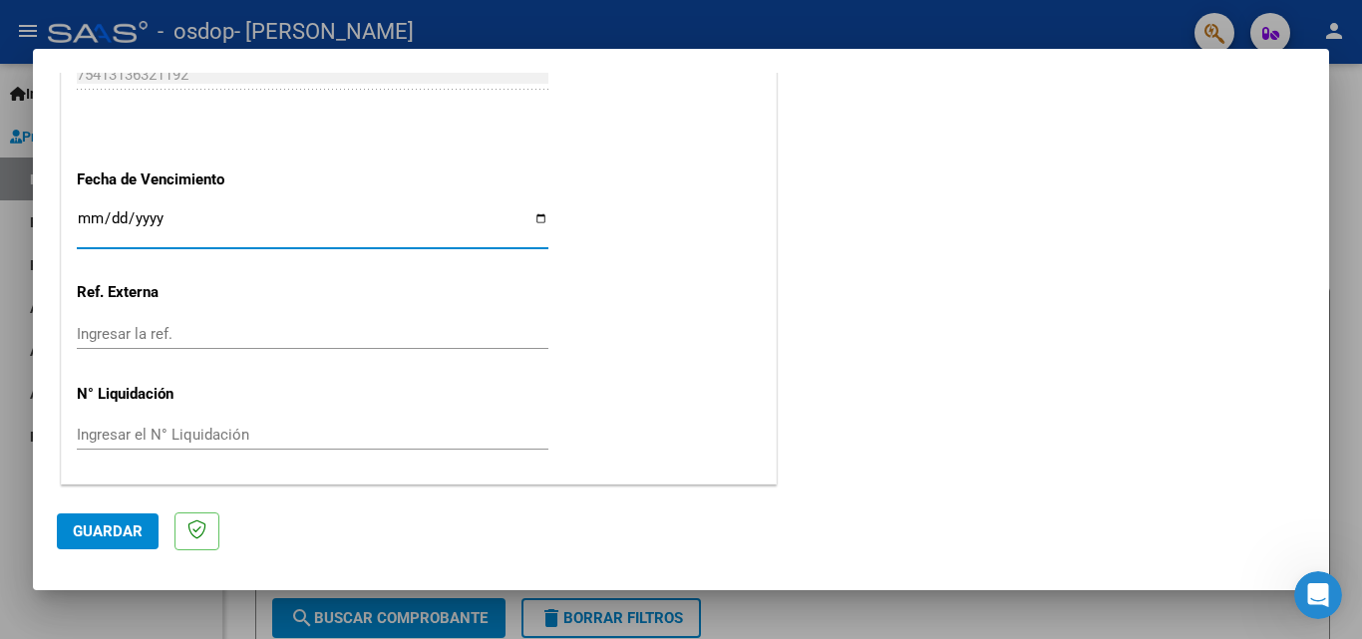
click at [535, 214] on input "Ingresar la fecha" at bounding box center [313, 226] width 472 height 32
type input "[DATE]"
click at [304, 336] on input "Ingresar la ref." at bounding box center [313, 334] width 472 height 18
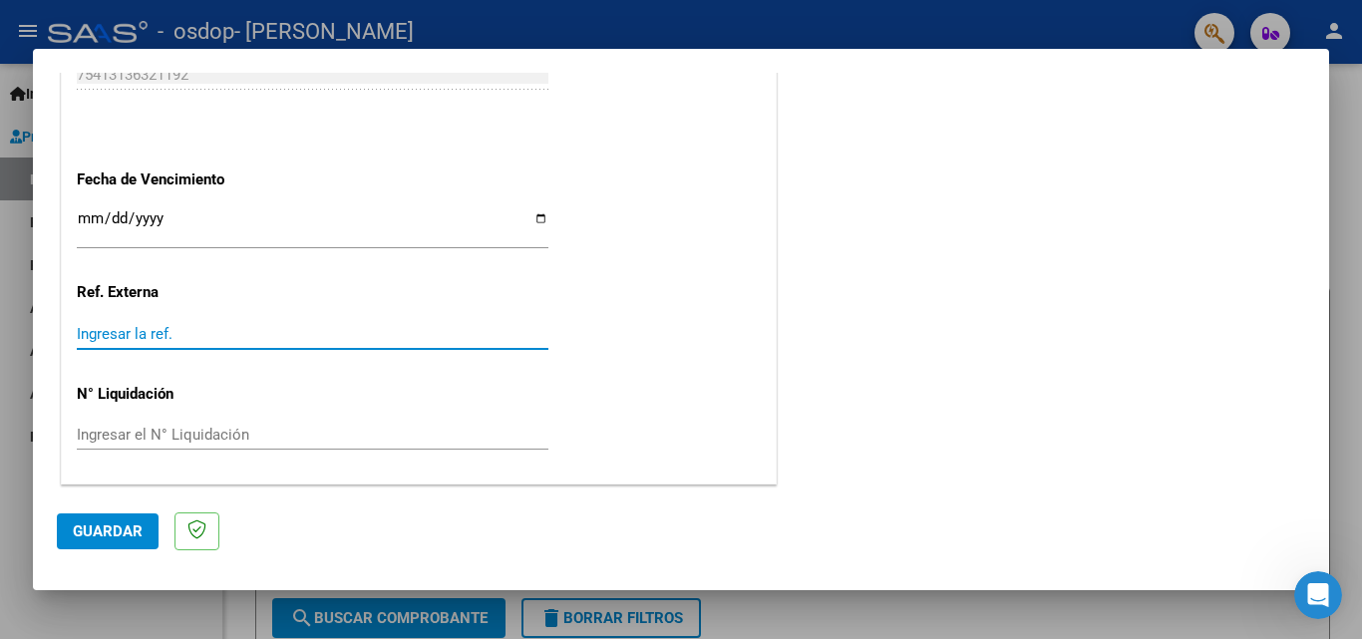
click at [202, 429] on input "Ingresar el N° Liquidación" at bounding box center [313, 435] width 472 height 18
click at [118, 525] on span "Guardar" at bounding box center [108, 531] width 70 height 18
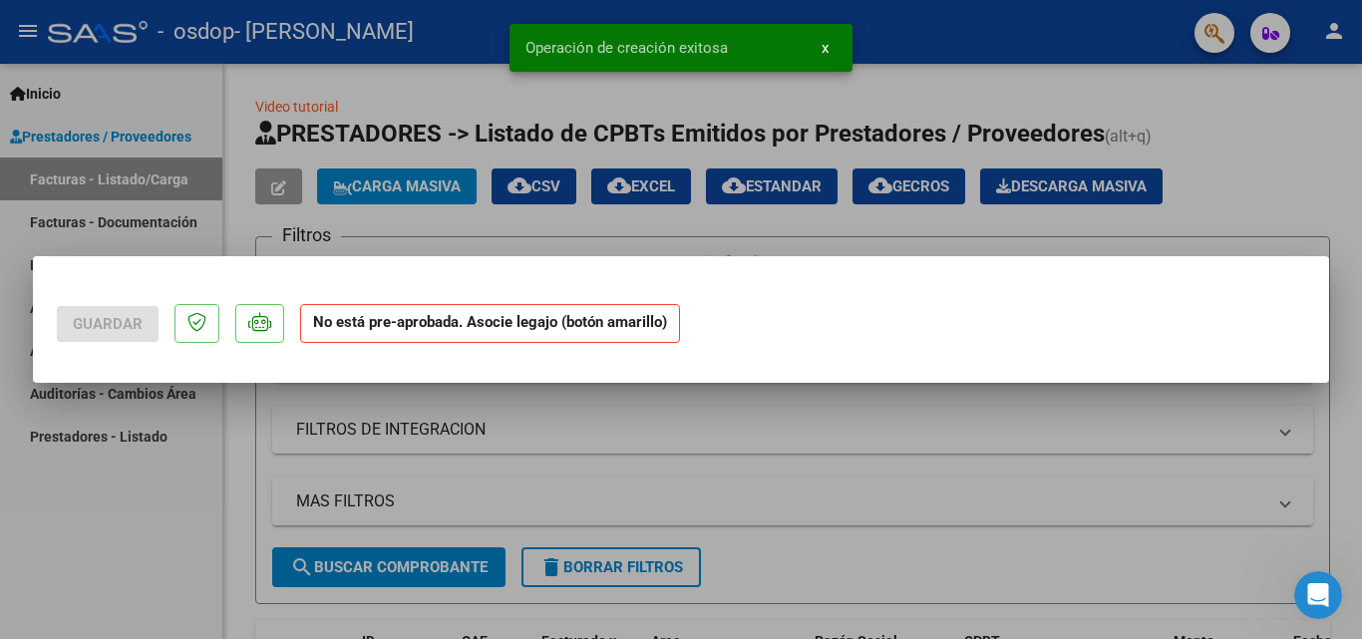
scroll to position [0, 0]
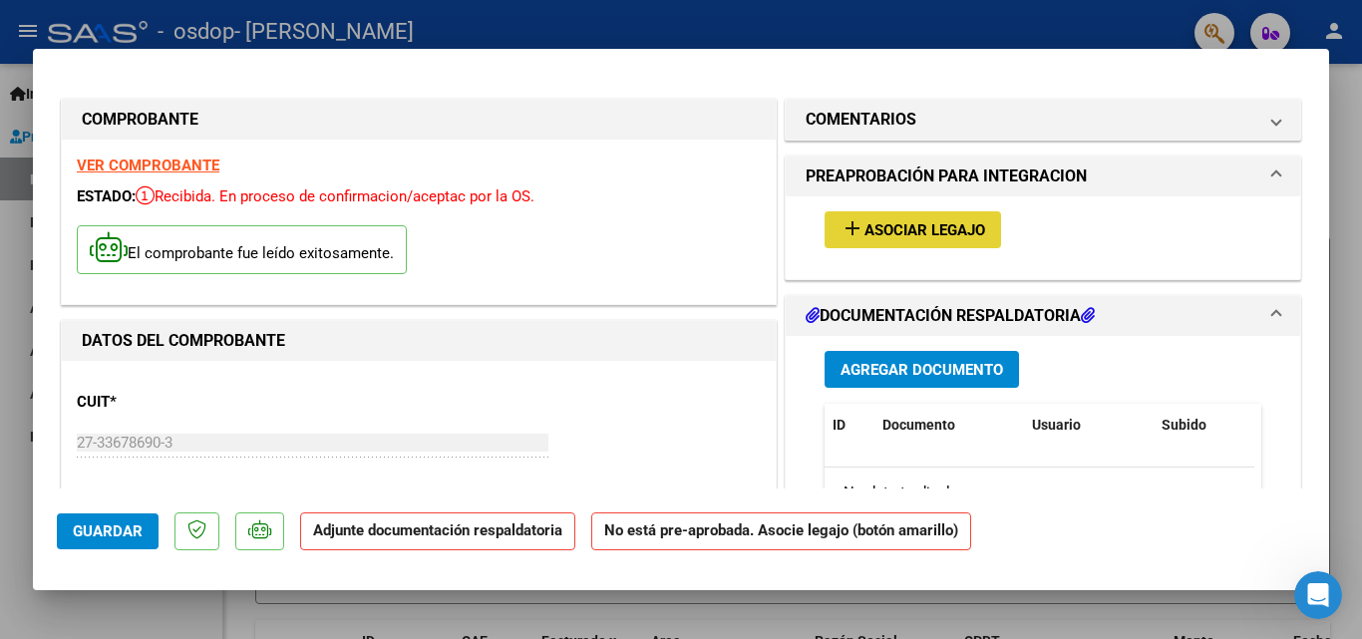
click at [958, 237] on span "Asociar Legajo" at bounding box center [925, 230] width 121 height 18
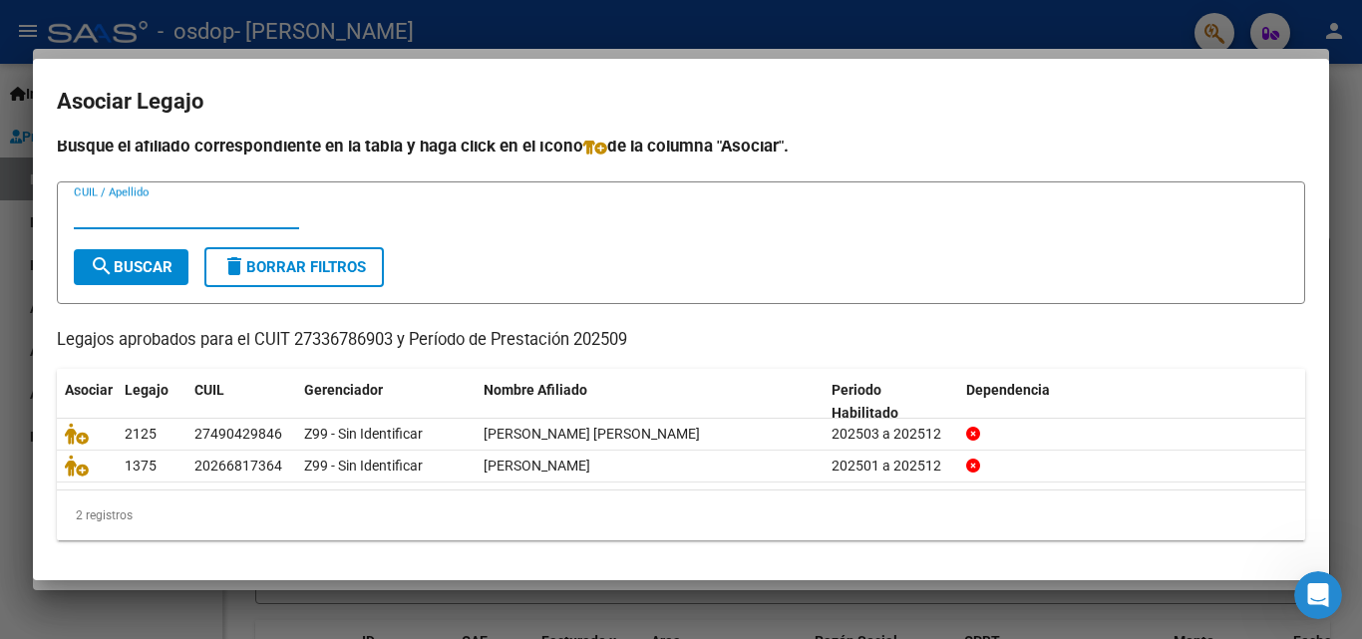
scroll to position [10, 0]
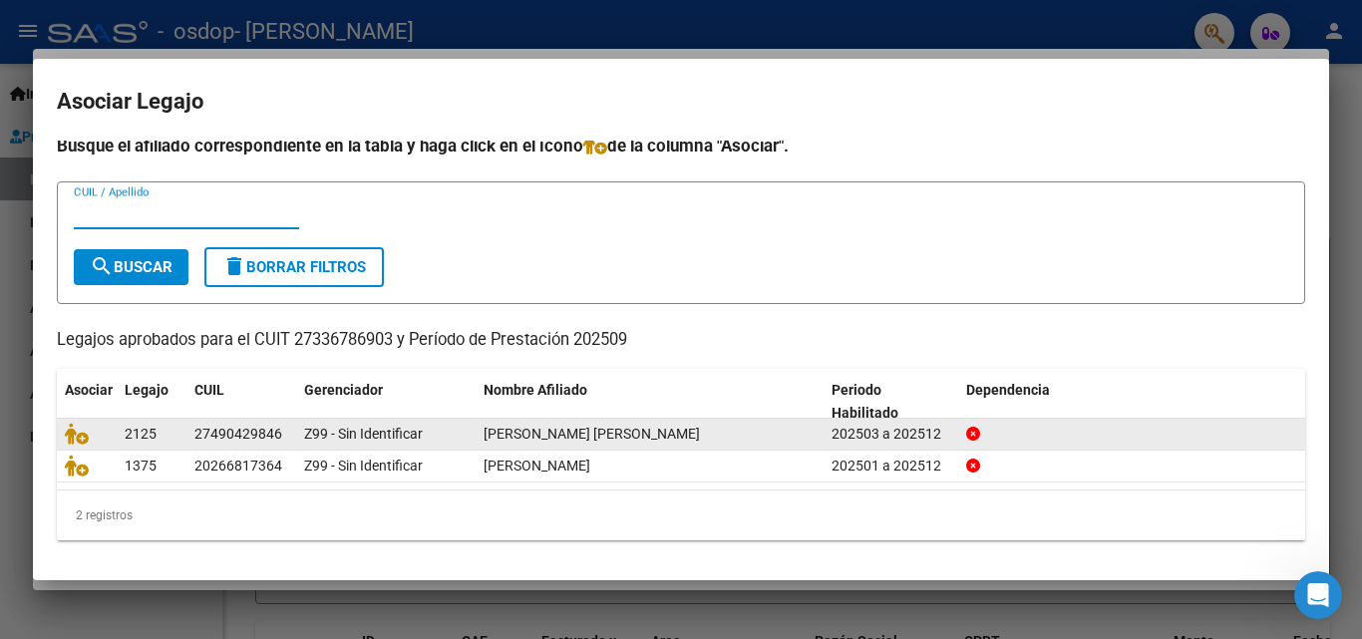
click at [515, 428] on span "[PERSON_NAME] [PERSON_NAME]" at bounding box center [592, 434] width 216 height 16
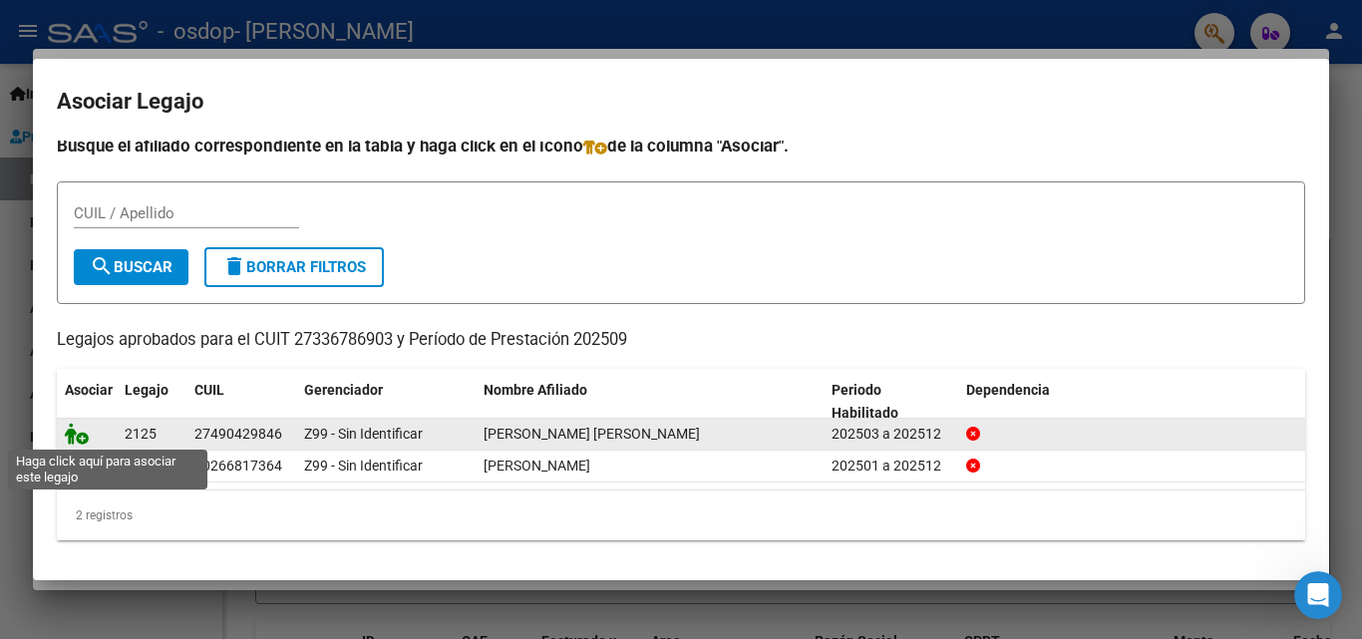
click at [66, 431] on icon at bounding box center [77, 434] width 24 height 22
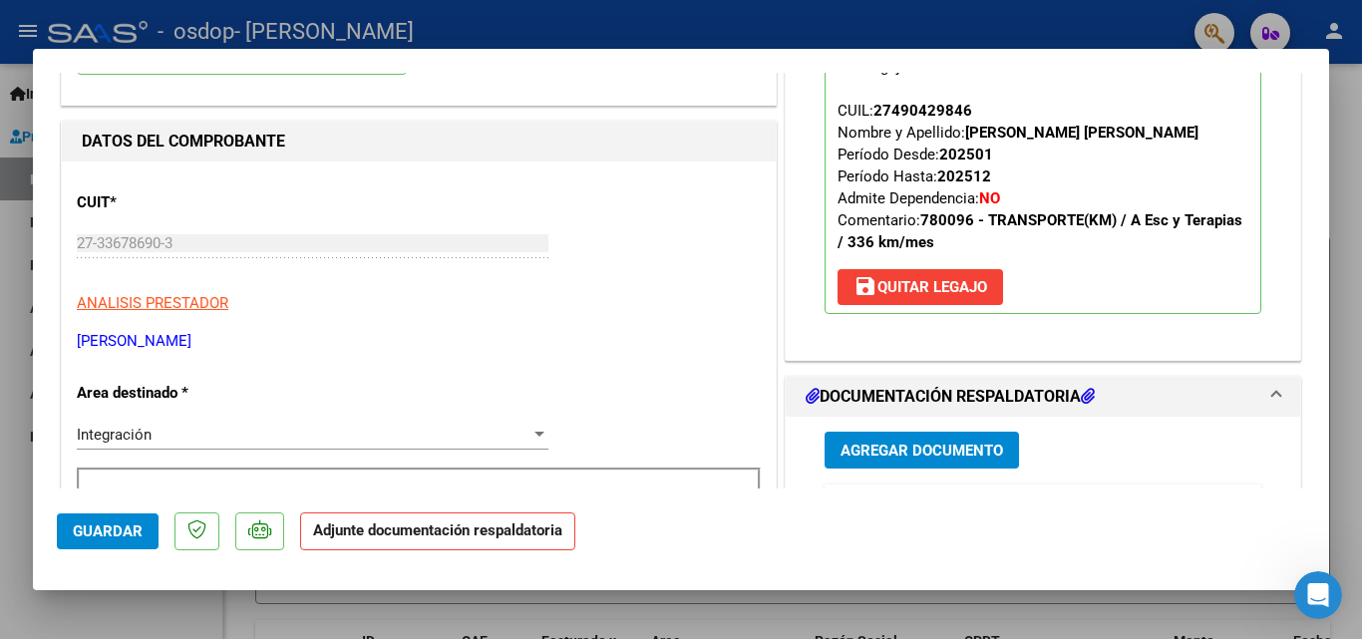
scroll to position [299, 0]
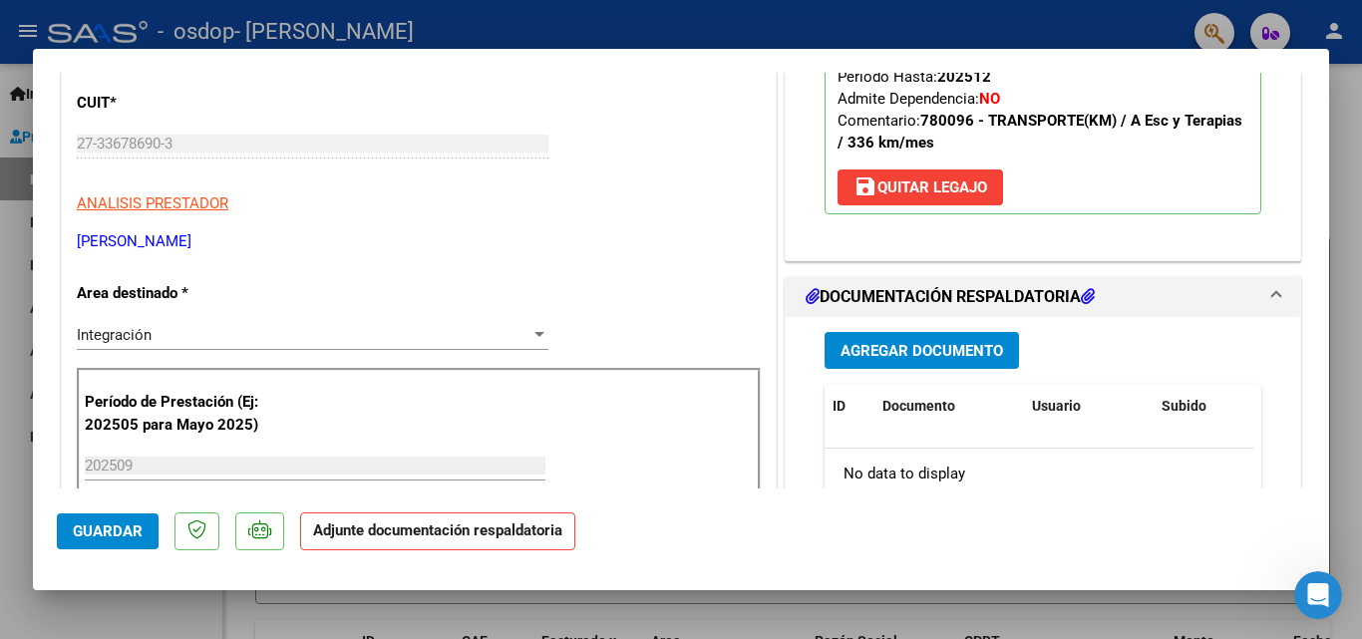
click at [932, 343] on span "Agregar Documento" at bounding box center [922, 351] width 163 height 18
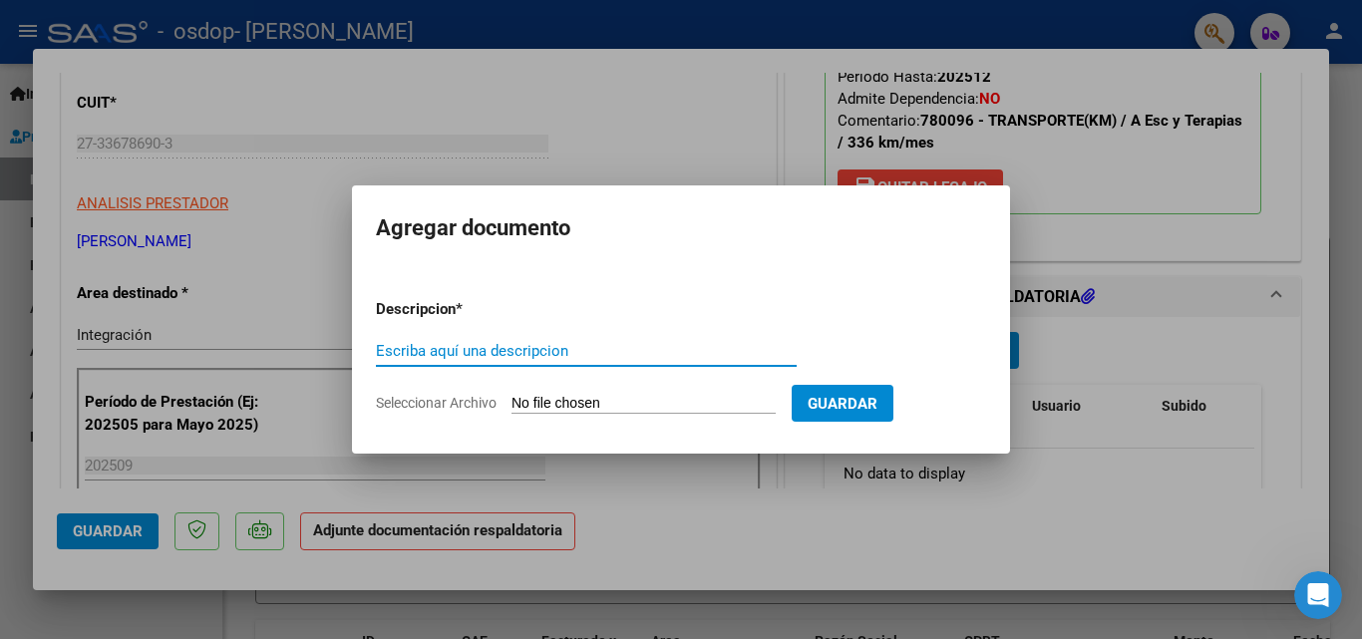
click at [547, 352] on input "Escriba aquí una descripcion" at bounding box center [586, 351] width 421 height 18
type input "p"
type input "Planilla asistencia [PERSON_NAME] Septiembre"
drag, startPoint x: 613, startPoint y: 401, endPoint x: 648, endPoint y: 396, distance: 35.3
click at [636, 399] on input "Seleccionar Archivo" at bounding box center [644, 404] width 264 height 19
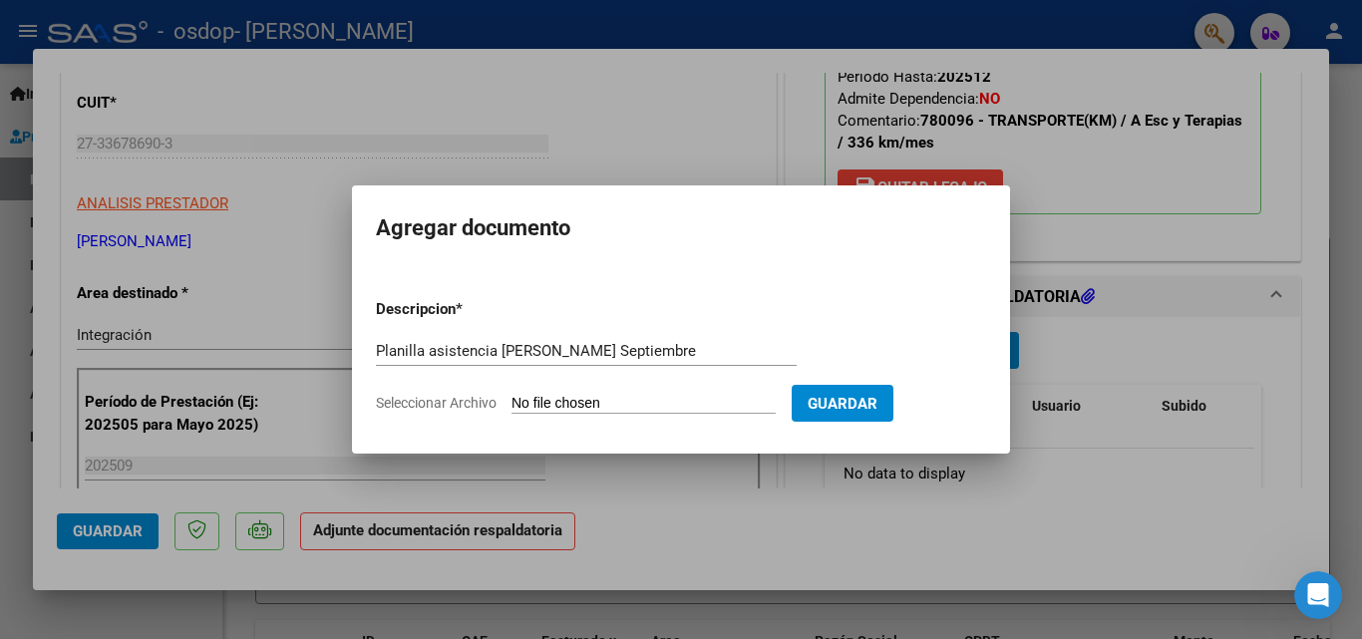
type input "C:\fakepath\Planilla de asistencia [PERSON_NAME] Septiembre.pdf"
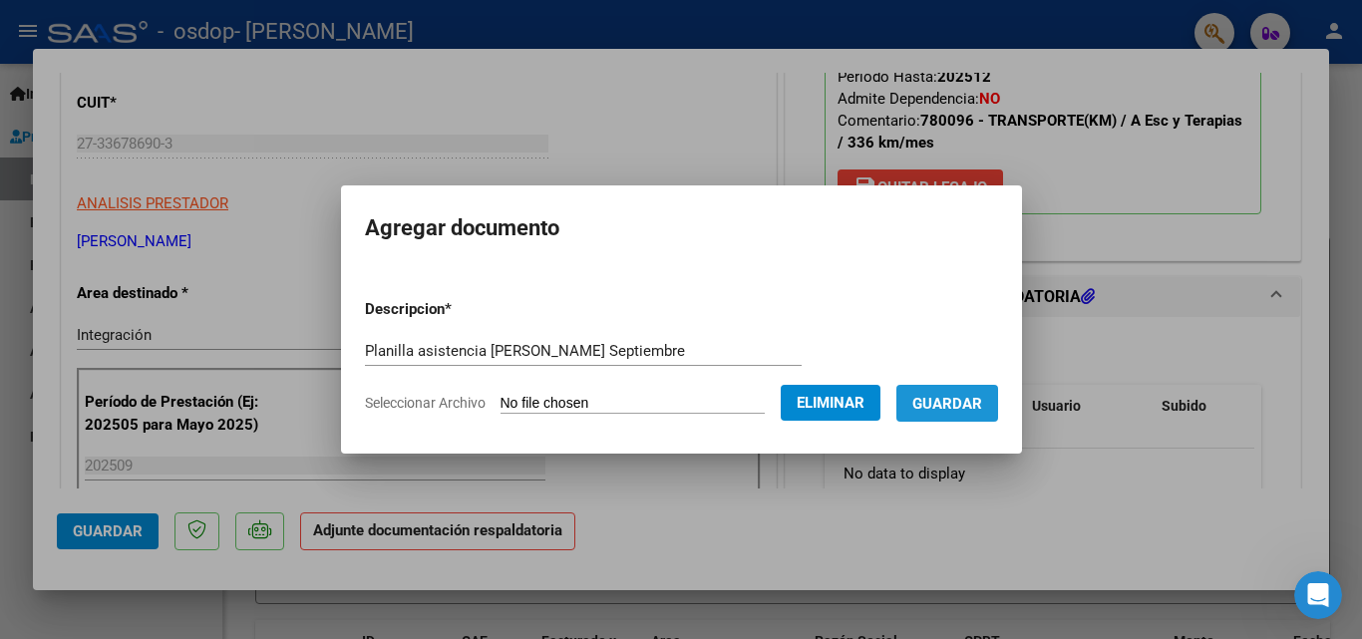
click at [998, 389] on button "Guardar" at bounding box center [947, 403] width 102 height 37
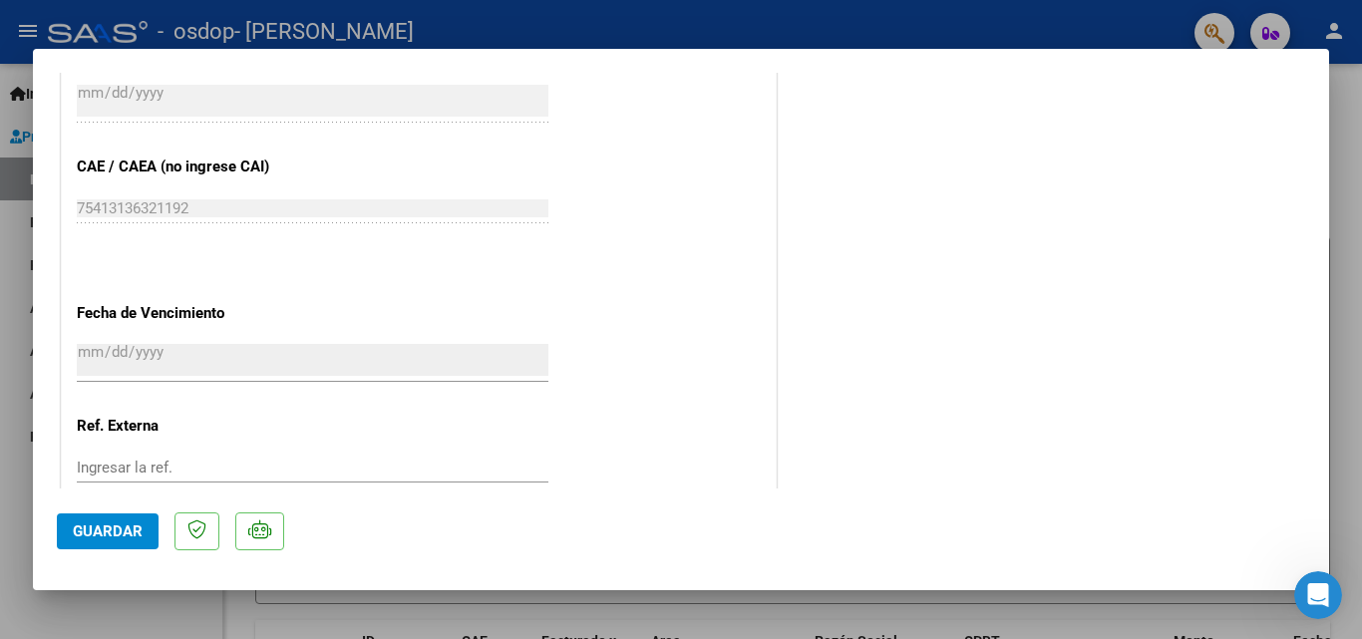
scroll to position [1369, 0]
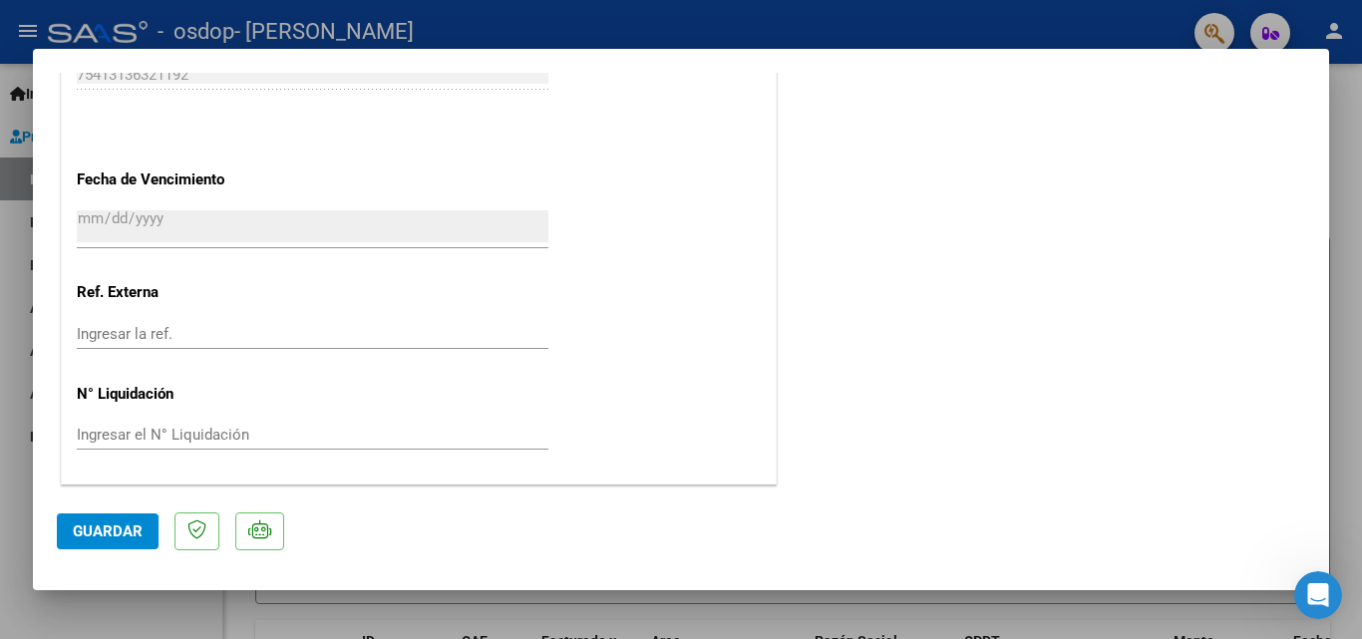
click at [98, 531] on span "Guardar" at bounding box center [108, 531] width 70 height 18
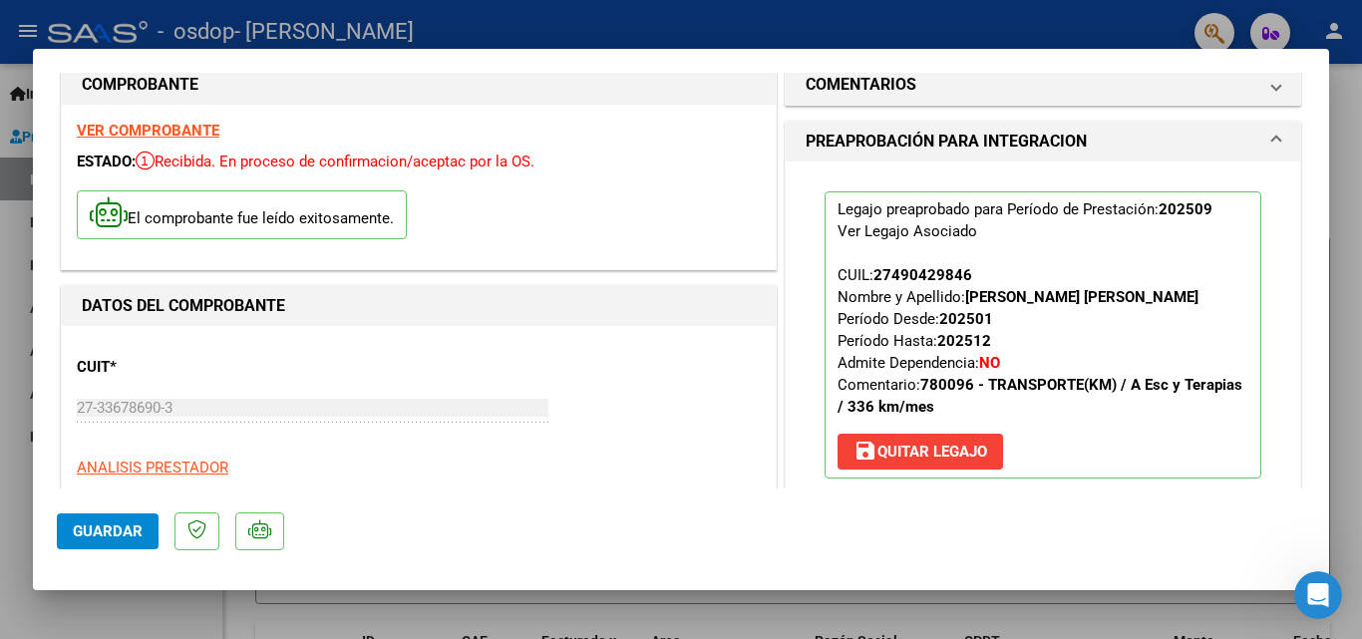
scroll to position [0, 0]
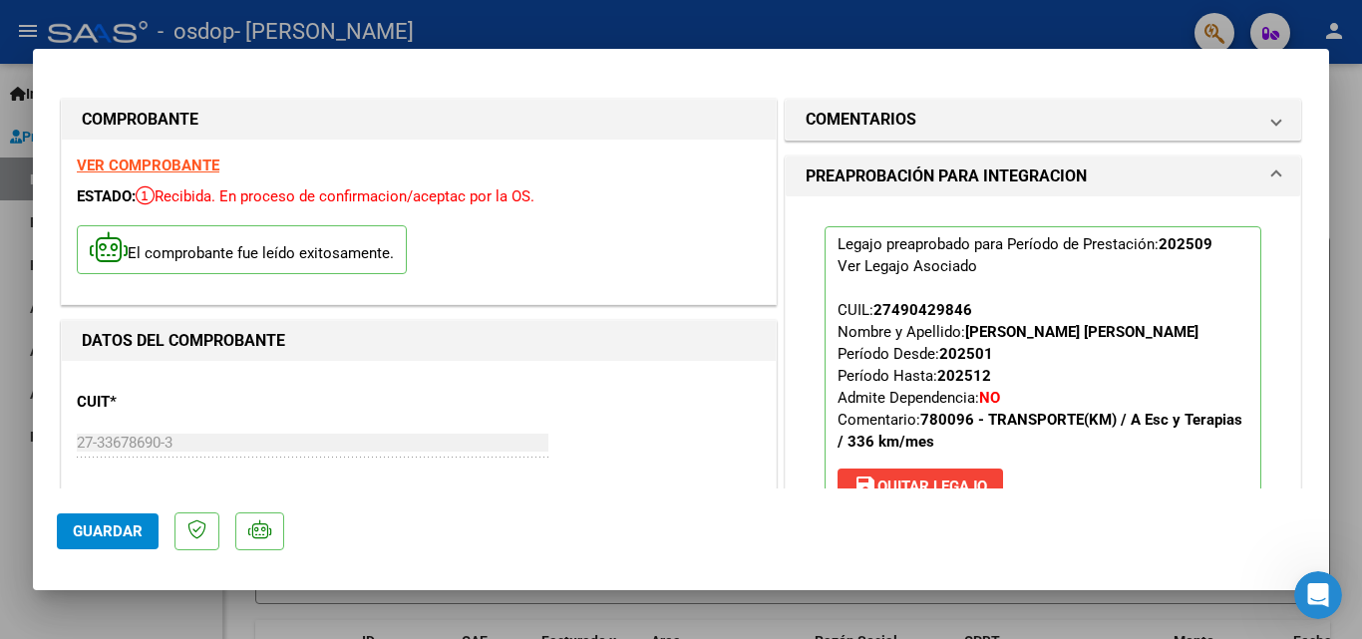
click at [1361, 97] on div at bounding box center [681, 319] width 1362 height 639
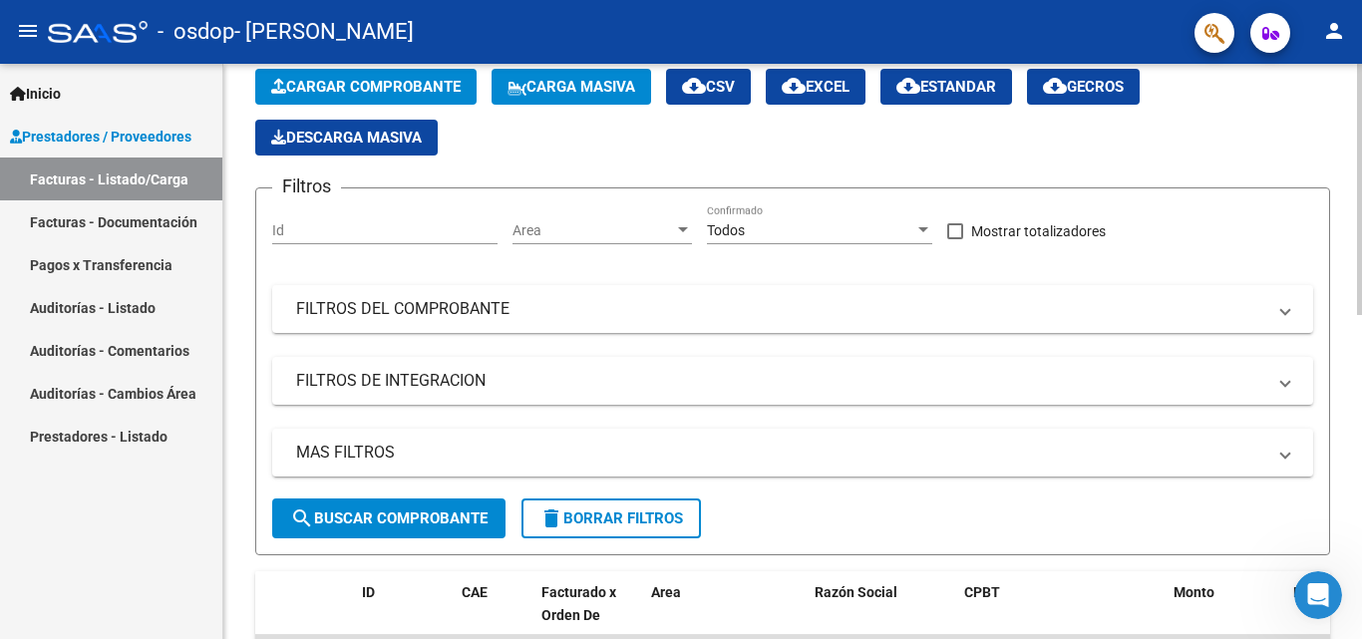
scroll to position [499, 0]
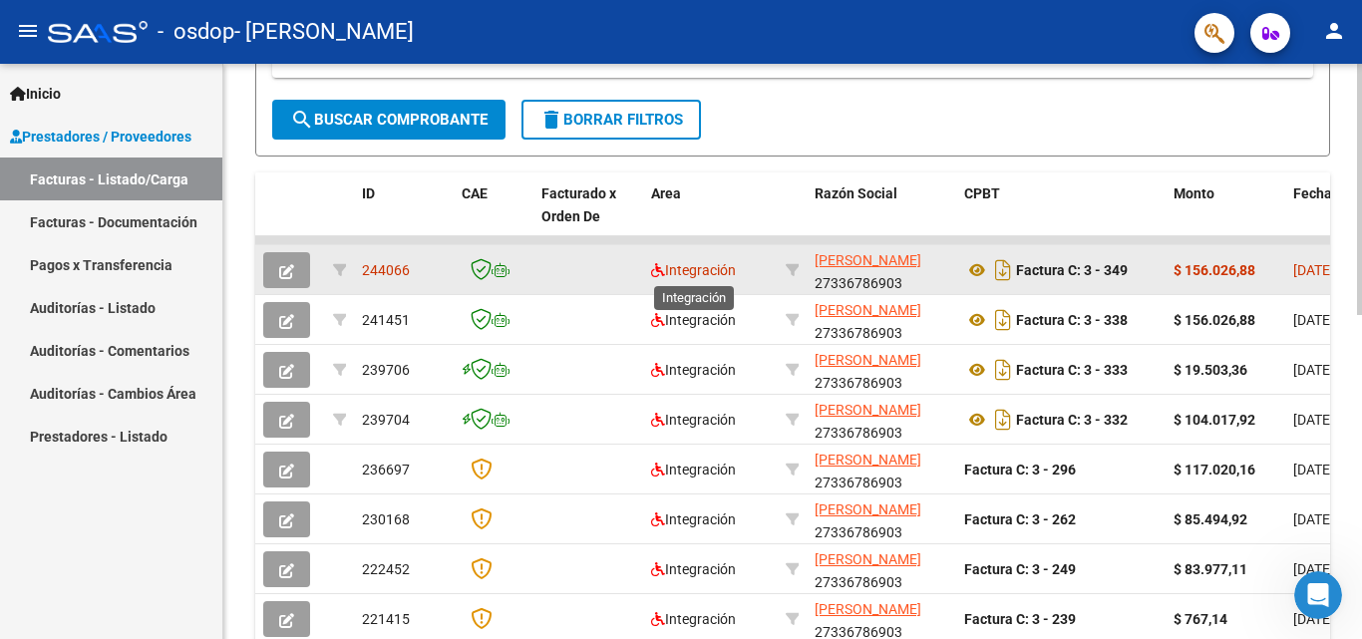
click at [687, 268] on span "Integración" at bounding box center [693, 270] width 85 height 16
click at [380, 263] on span "244066" at bounding box center [386, 270] width 48 height 16
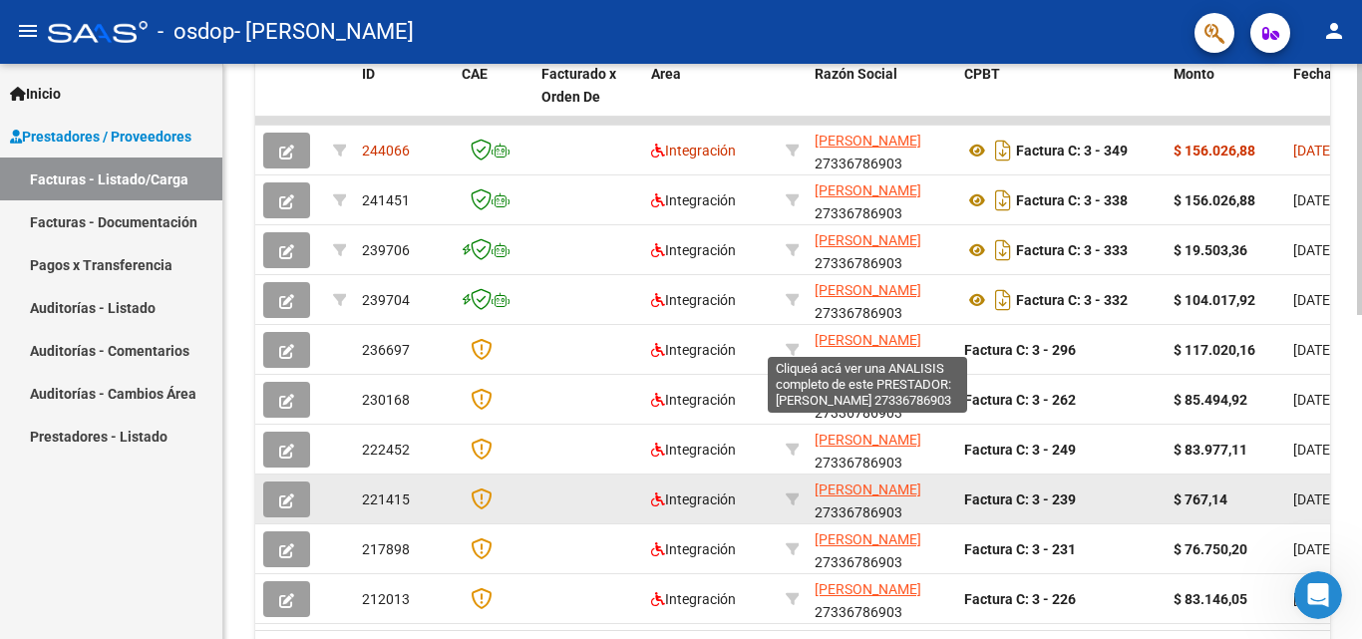
scroll to position [640, 0]
